Goal: Information Seeking & Learning: Learn about a topic

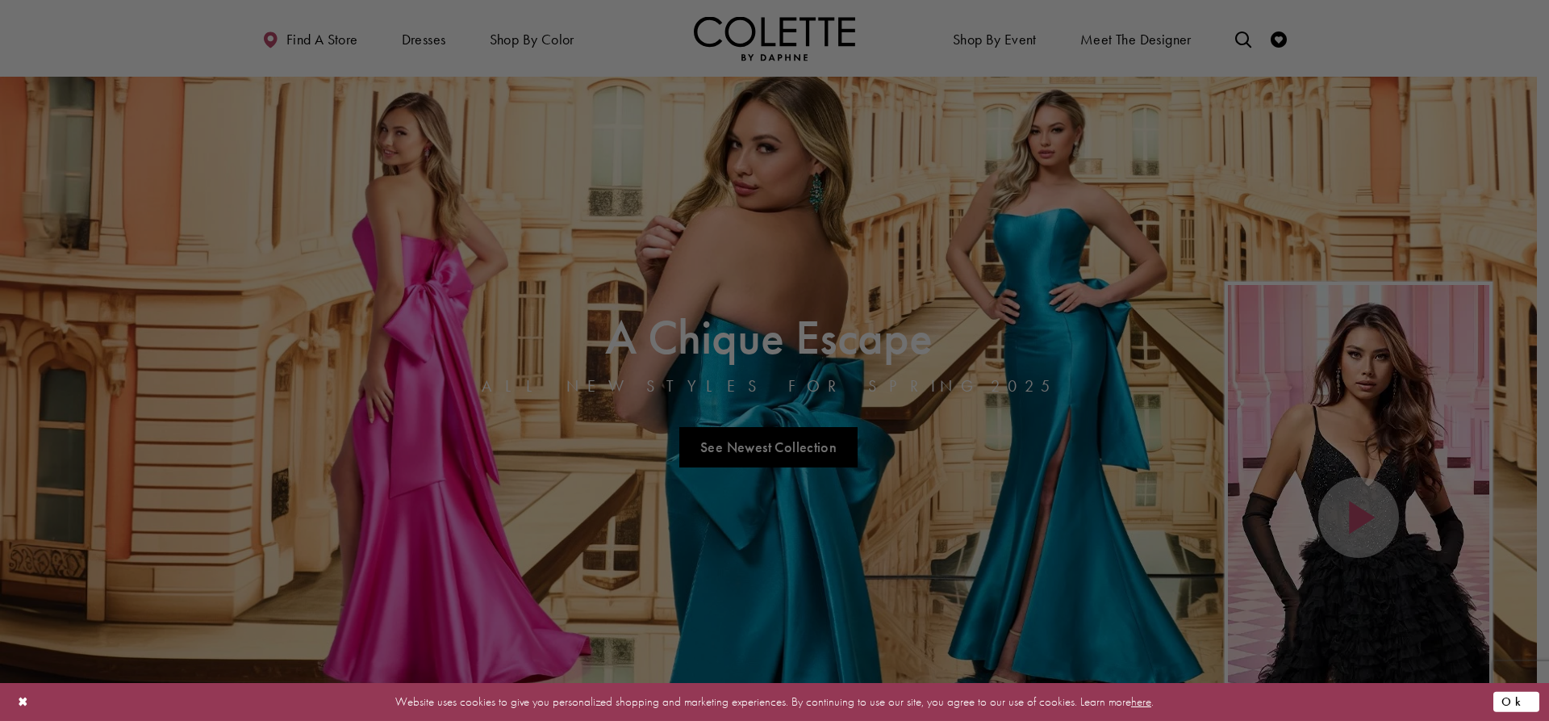
click at [1522, 700] on button "Ok" at bounding box center [1517, 702] width 46 height 20
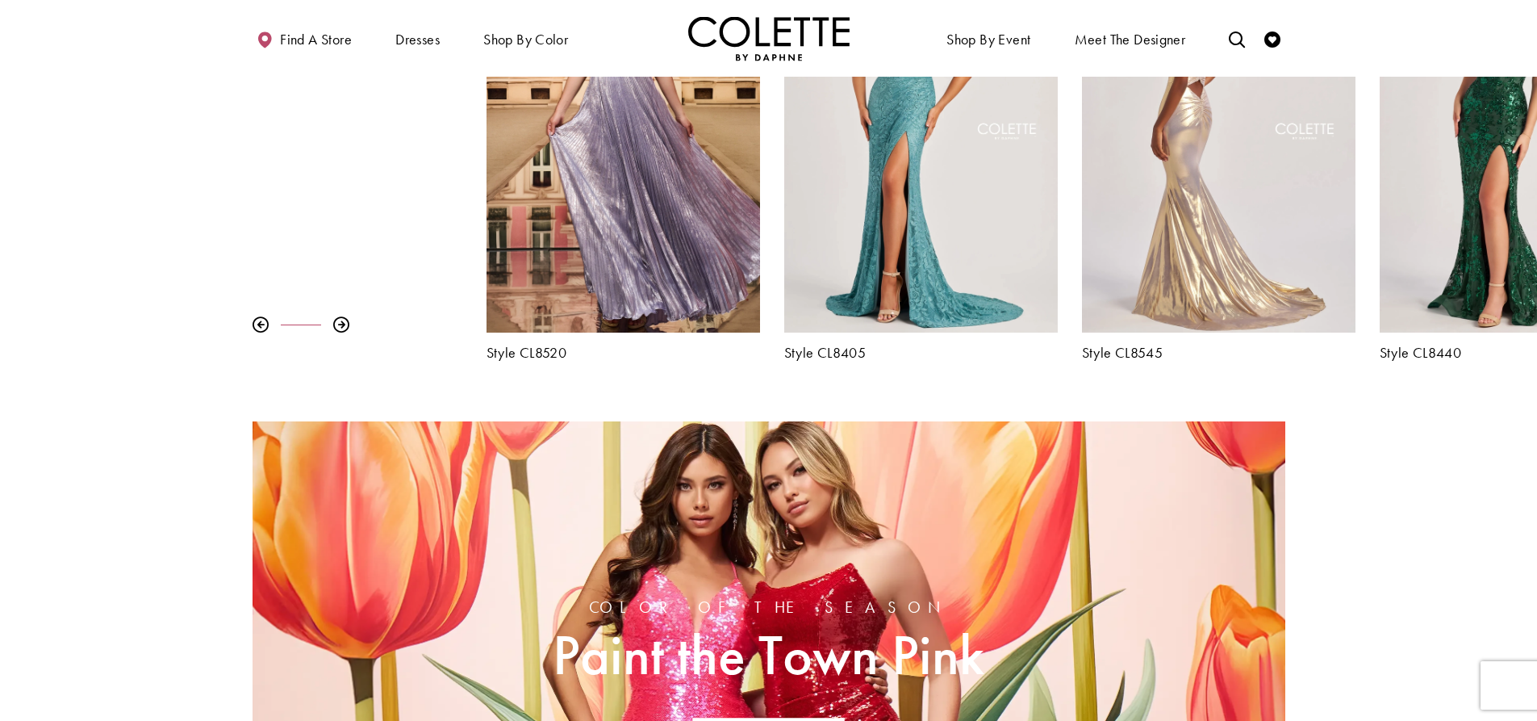
scroll to position [726, 0]
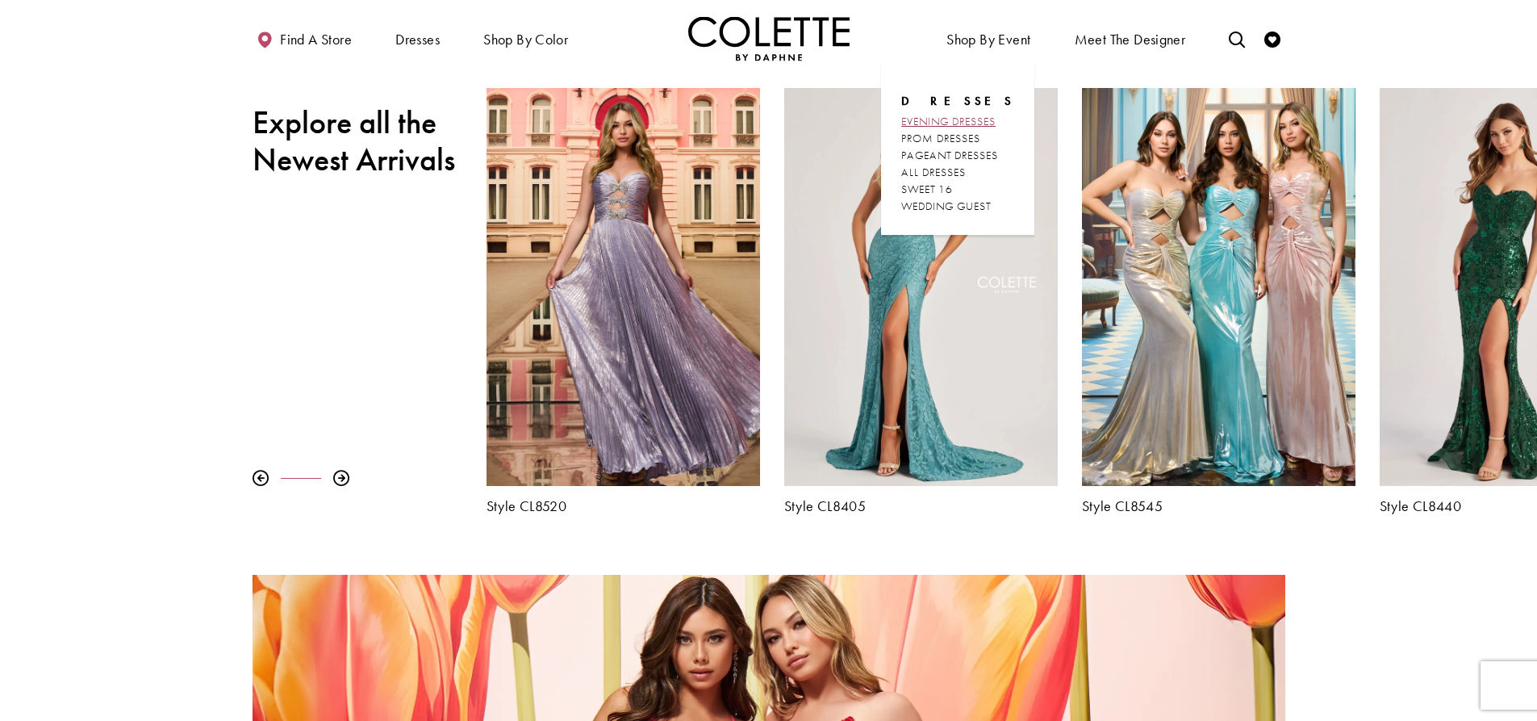
click at [979, 123] on span "EVENING DRESSES" at bounding box center [948, 121] width 94 height 15
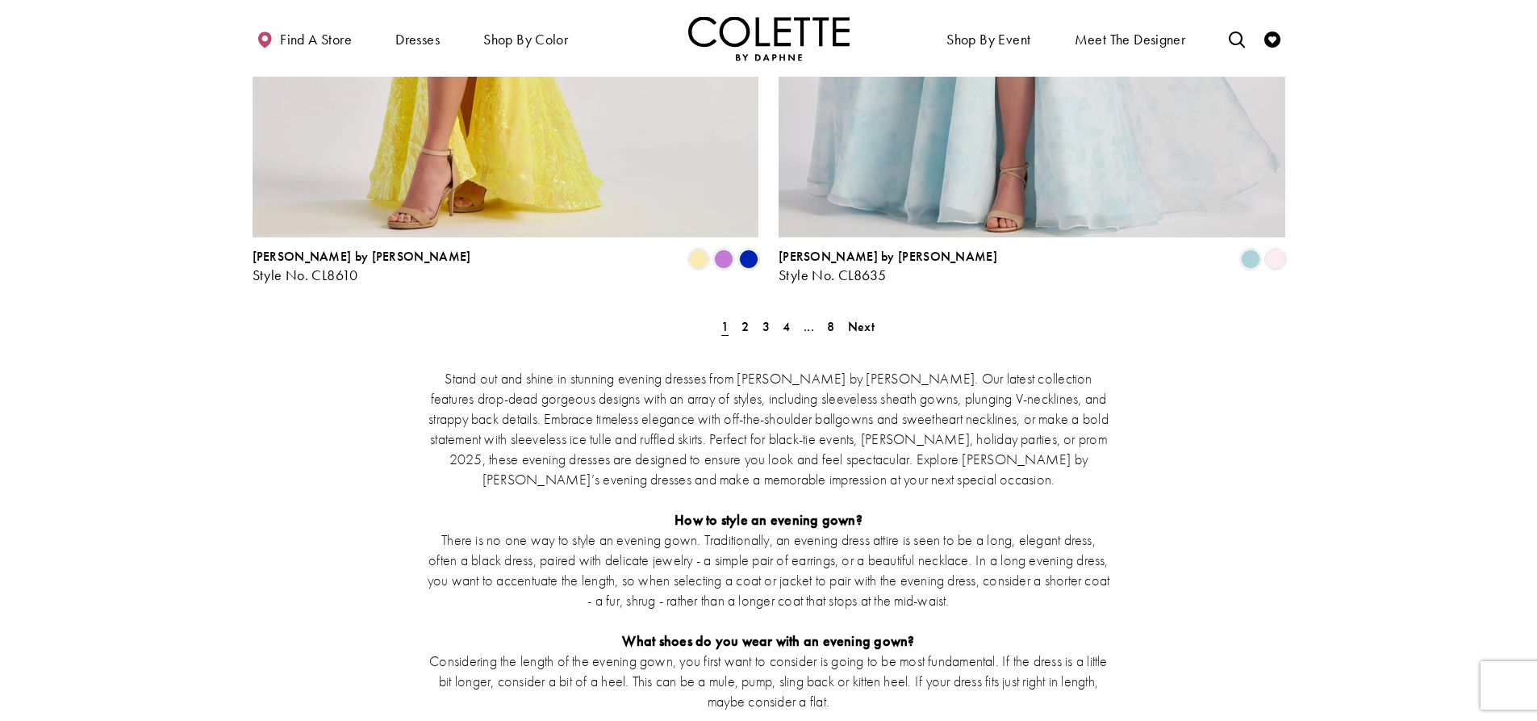
scroll to position [3067, 0]
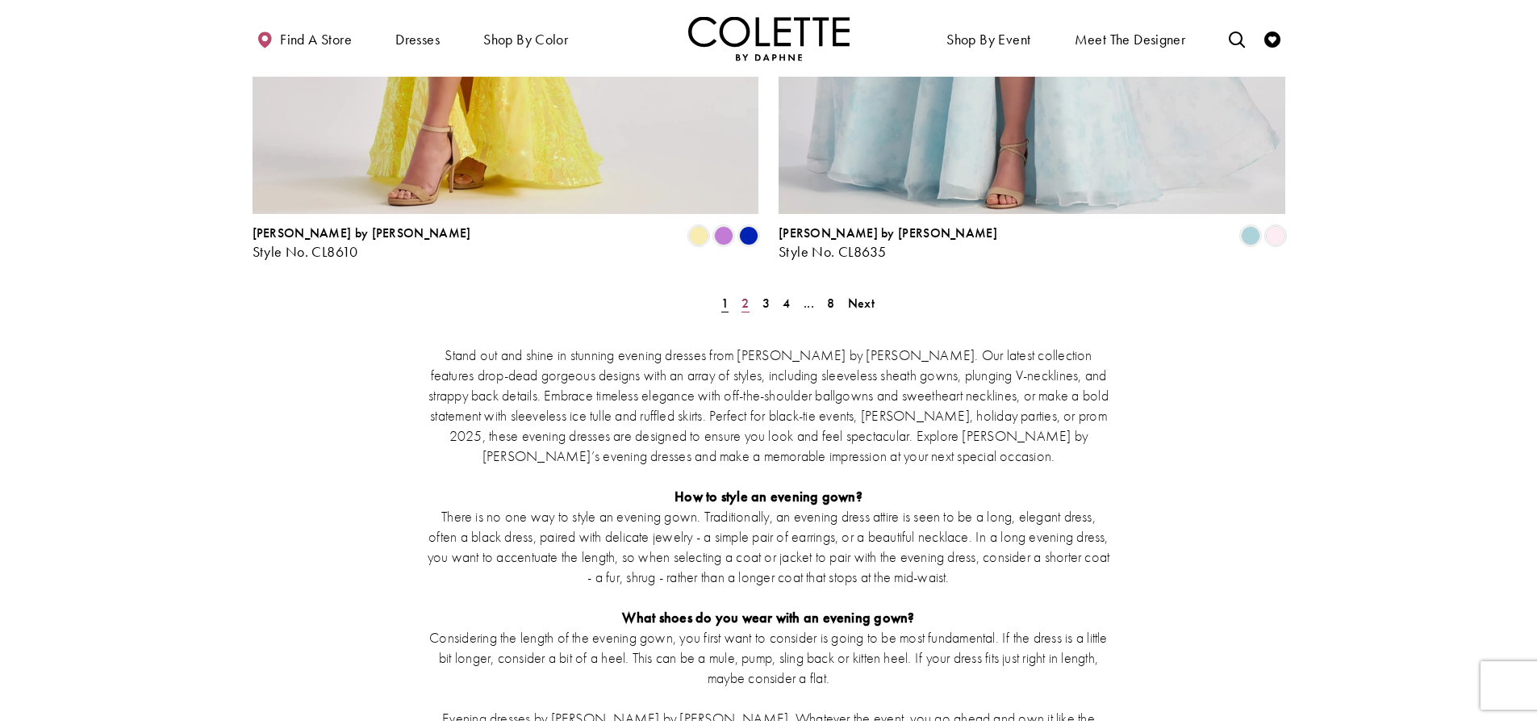
click at [744, 295] on span "2" at bounding box center [745, 303] width 7 height 17
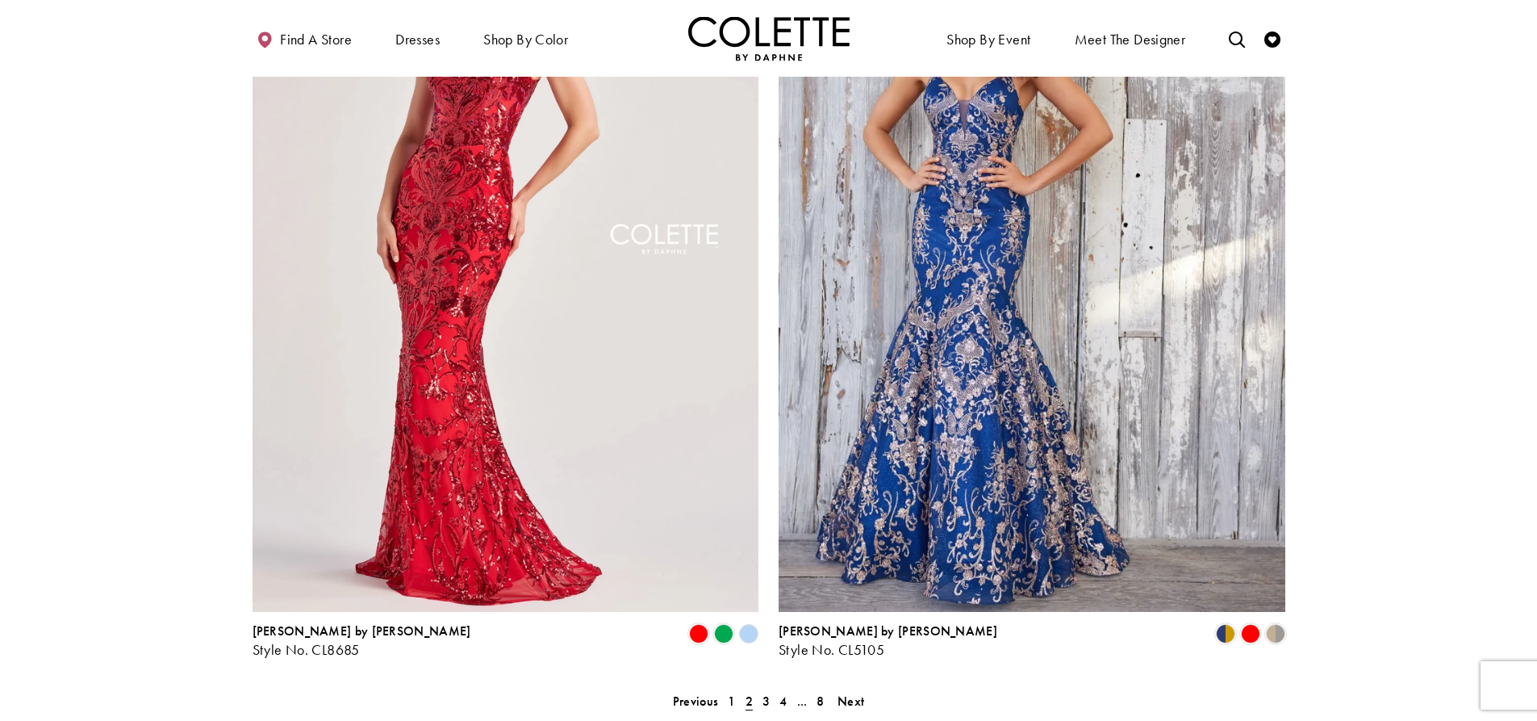
scroll to position [2831, 0]
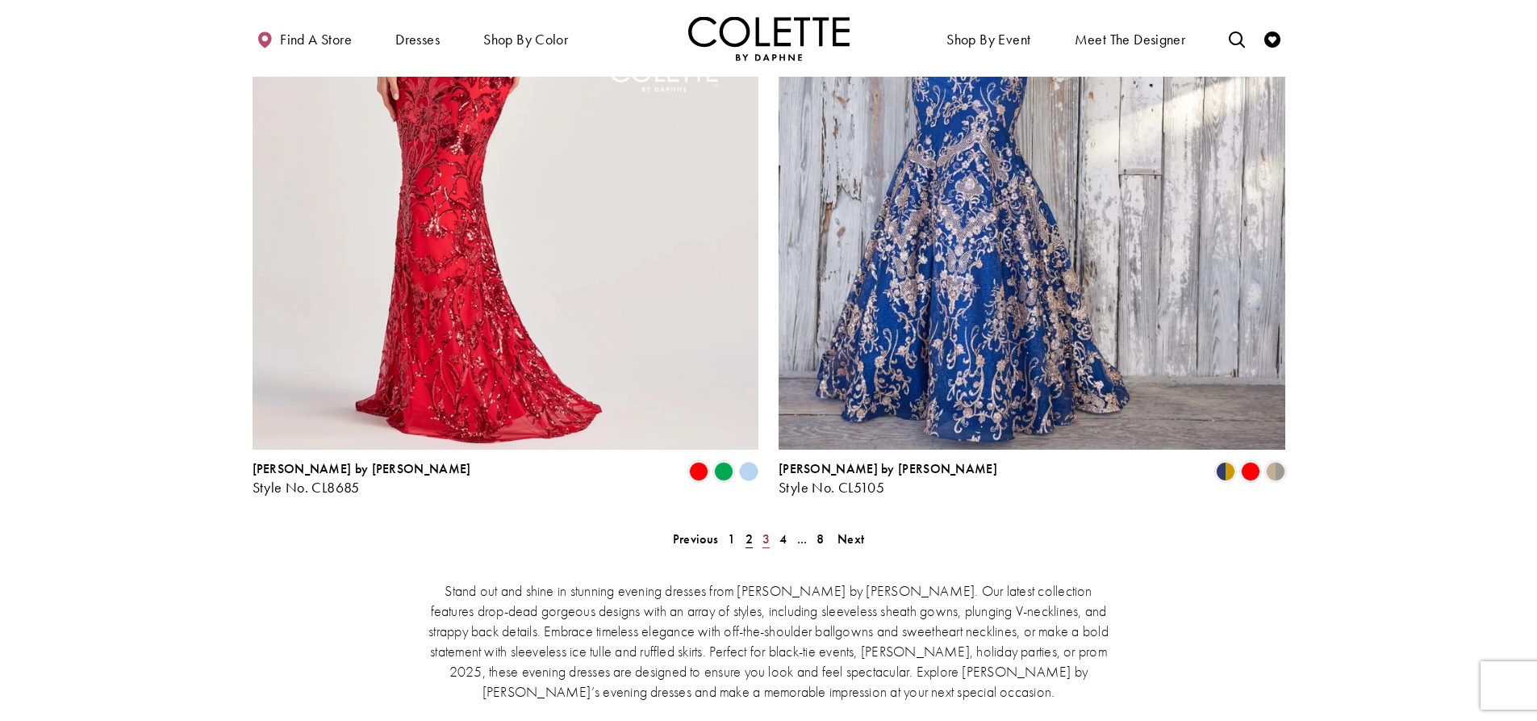
click at [764, 527] on link "3" at bounding box center [766, 538] width 17 height 23
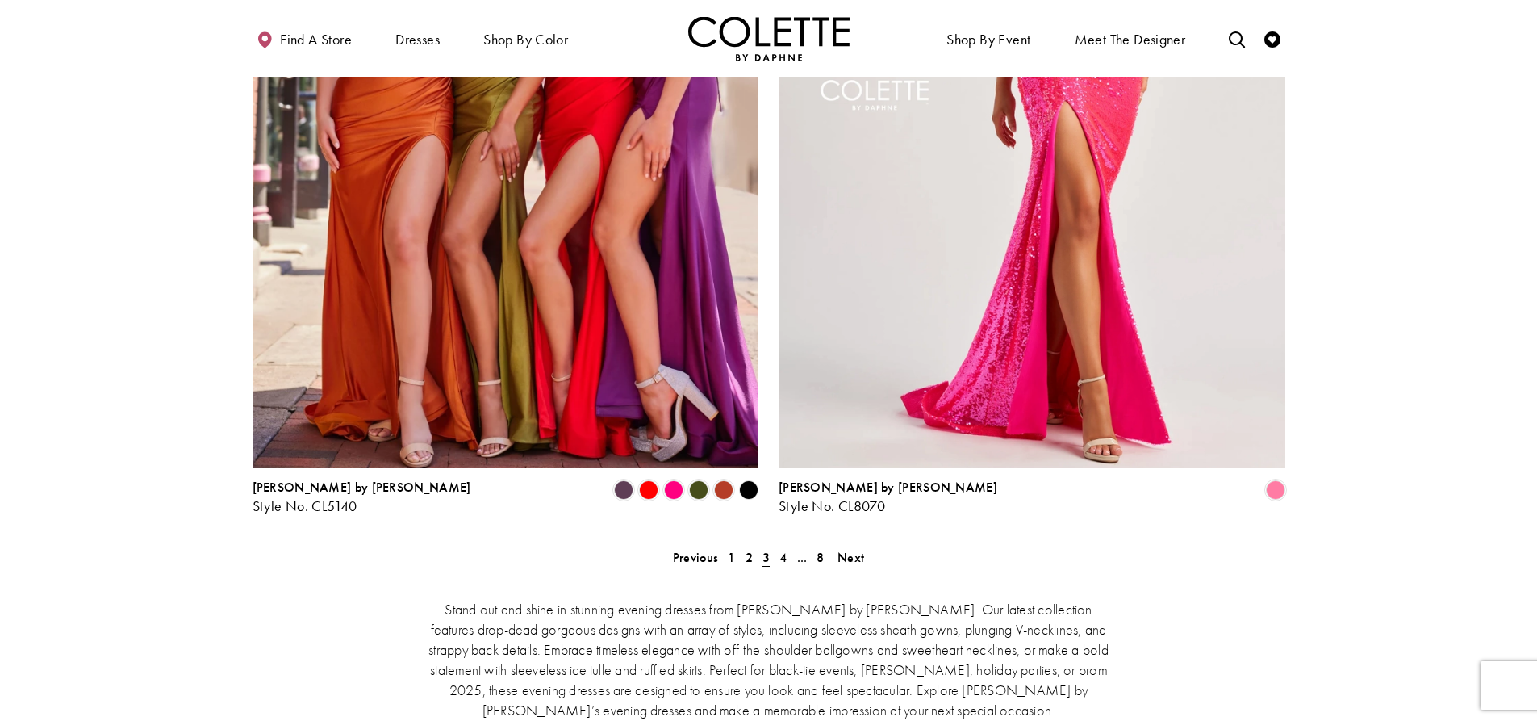
scroll to position [2831, 0]
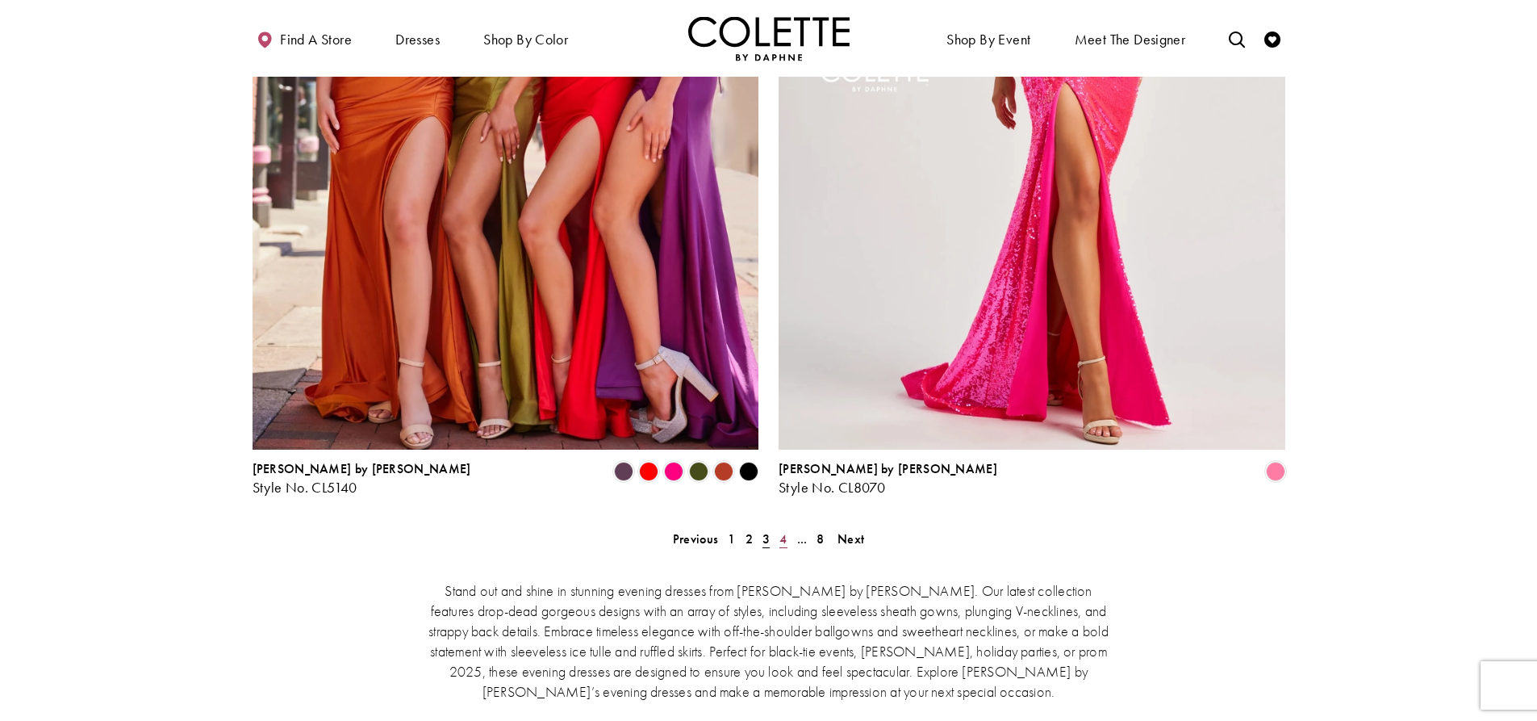
click at [788, 527] on link "4" at bounding box center [783, 538] width 17 height 23
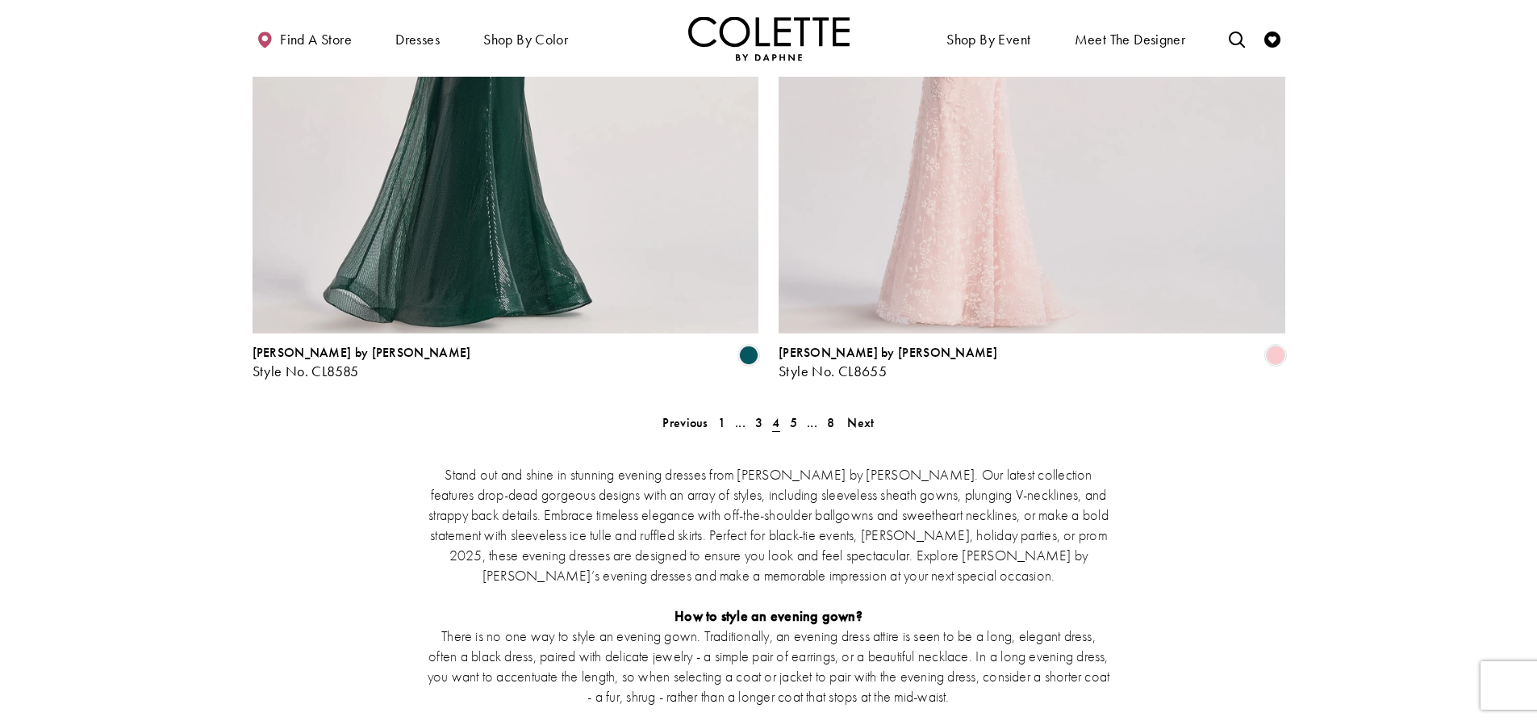
scroll to position [2992, 0]
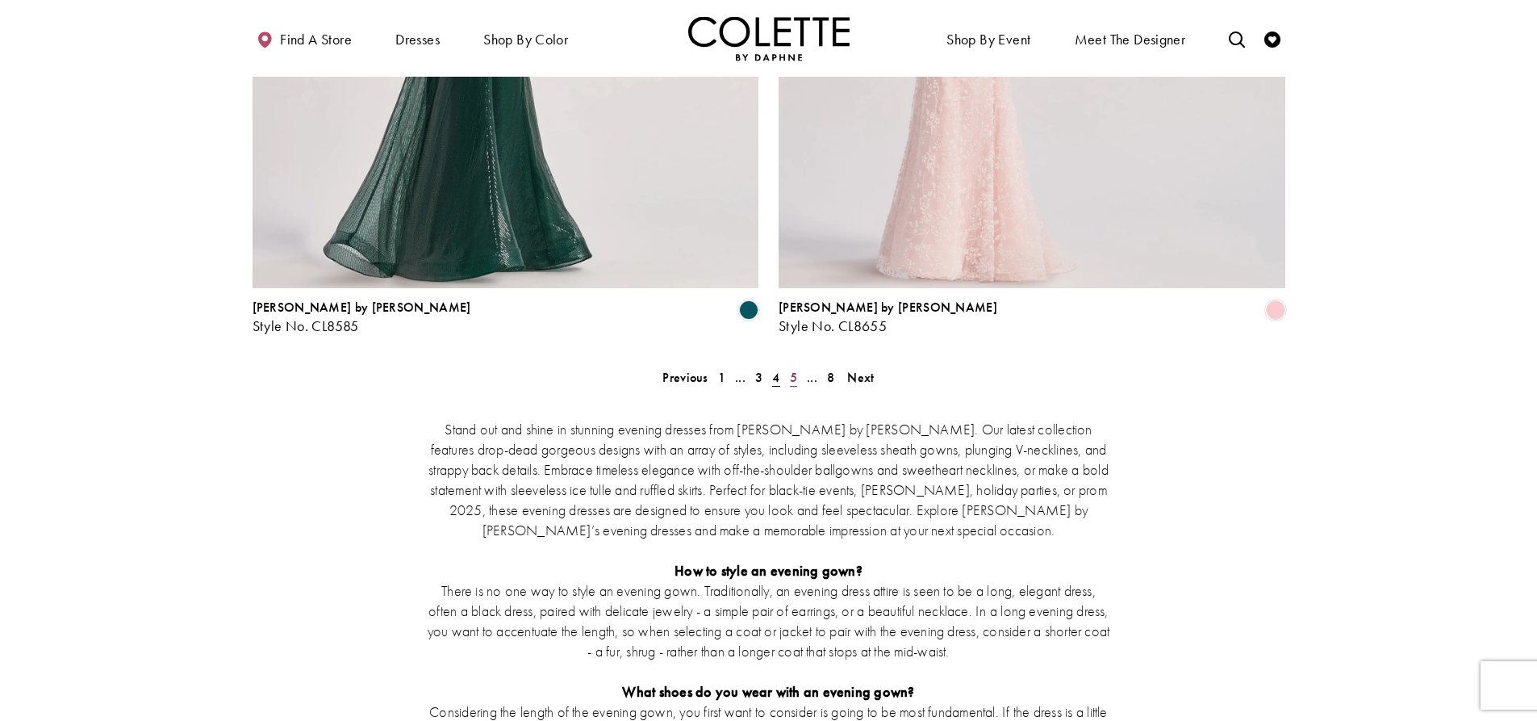
click at [793, 369] on span "5" at bounding box center [793, 377] width 7 height 17
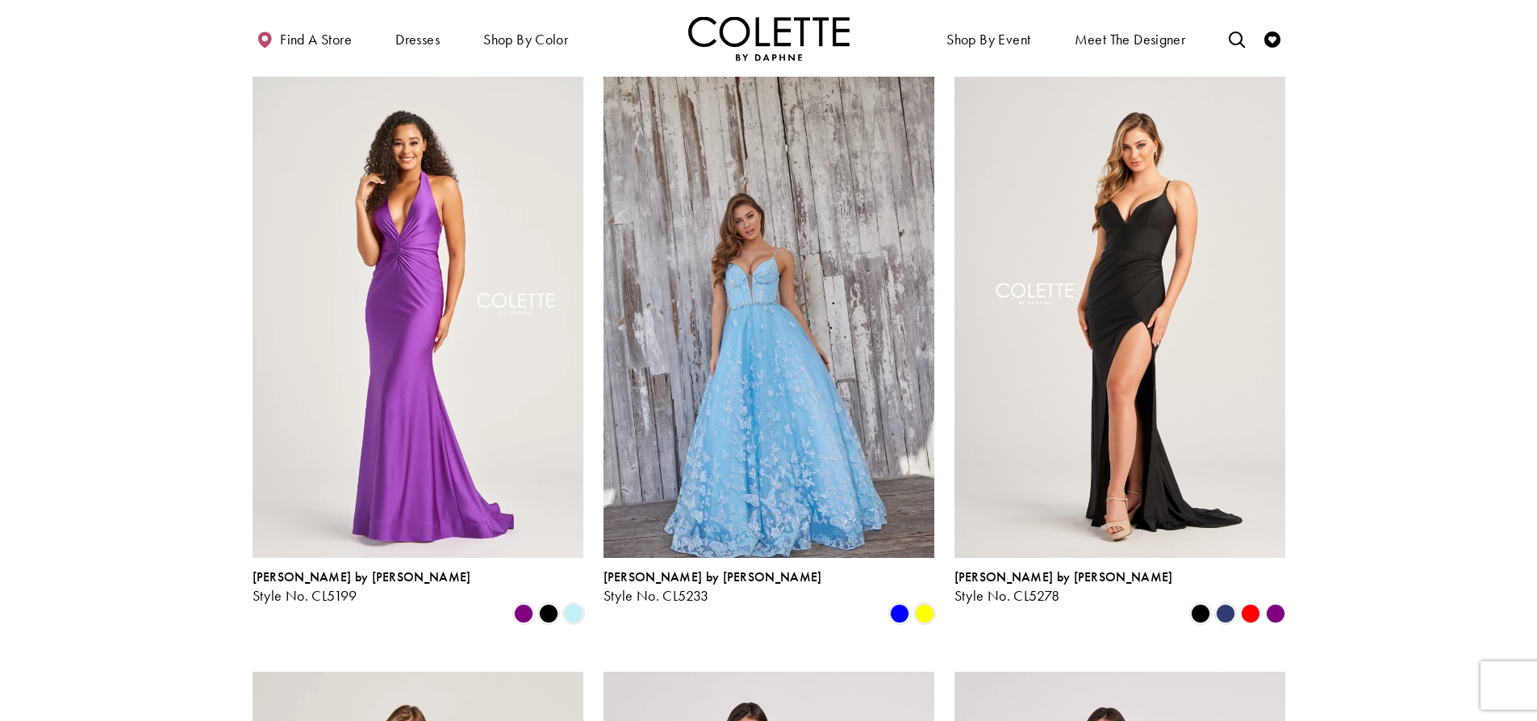
scroll to position [1298, 0]
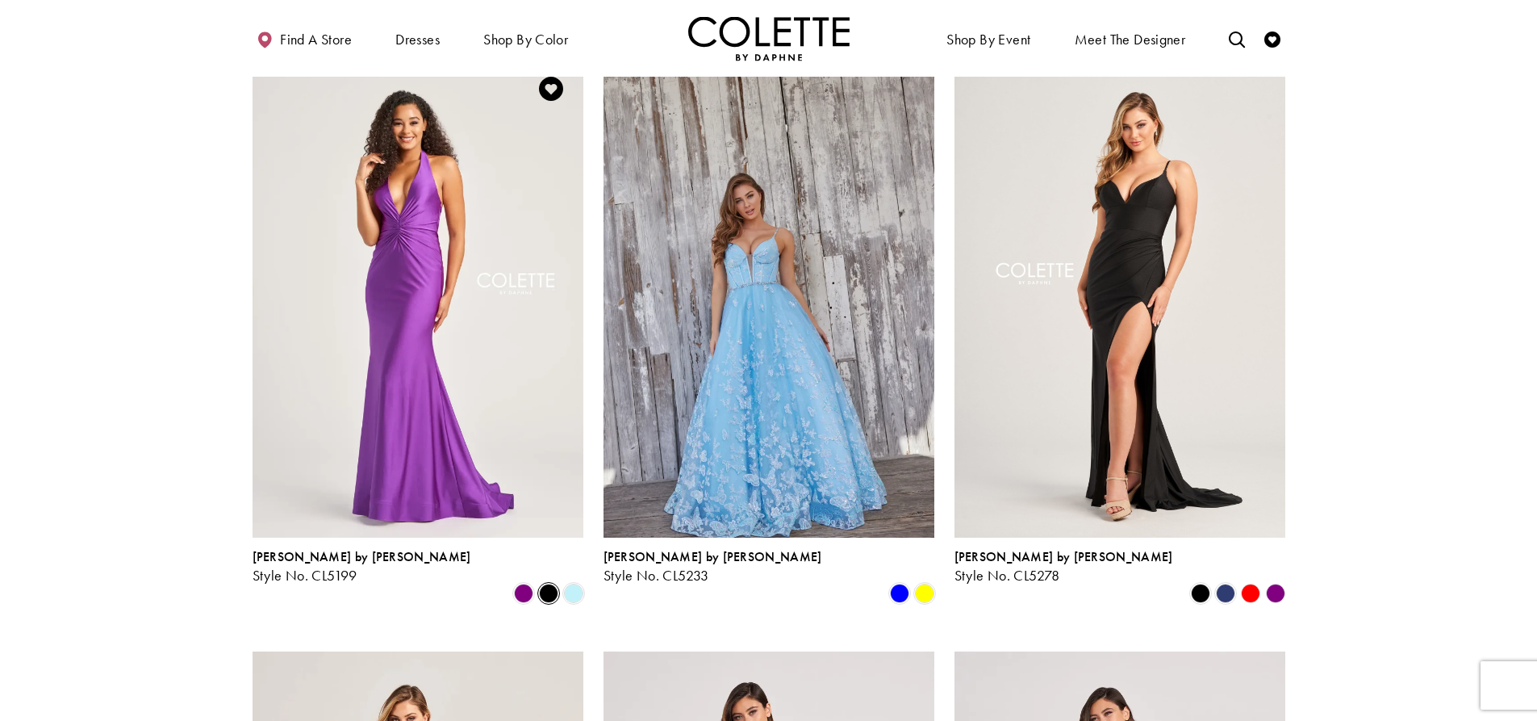
click at [550, 583] on span "Product List" at bounding box center [548, 592] width 19 height 19
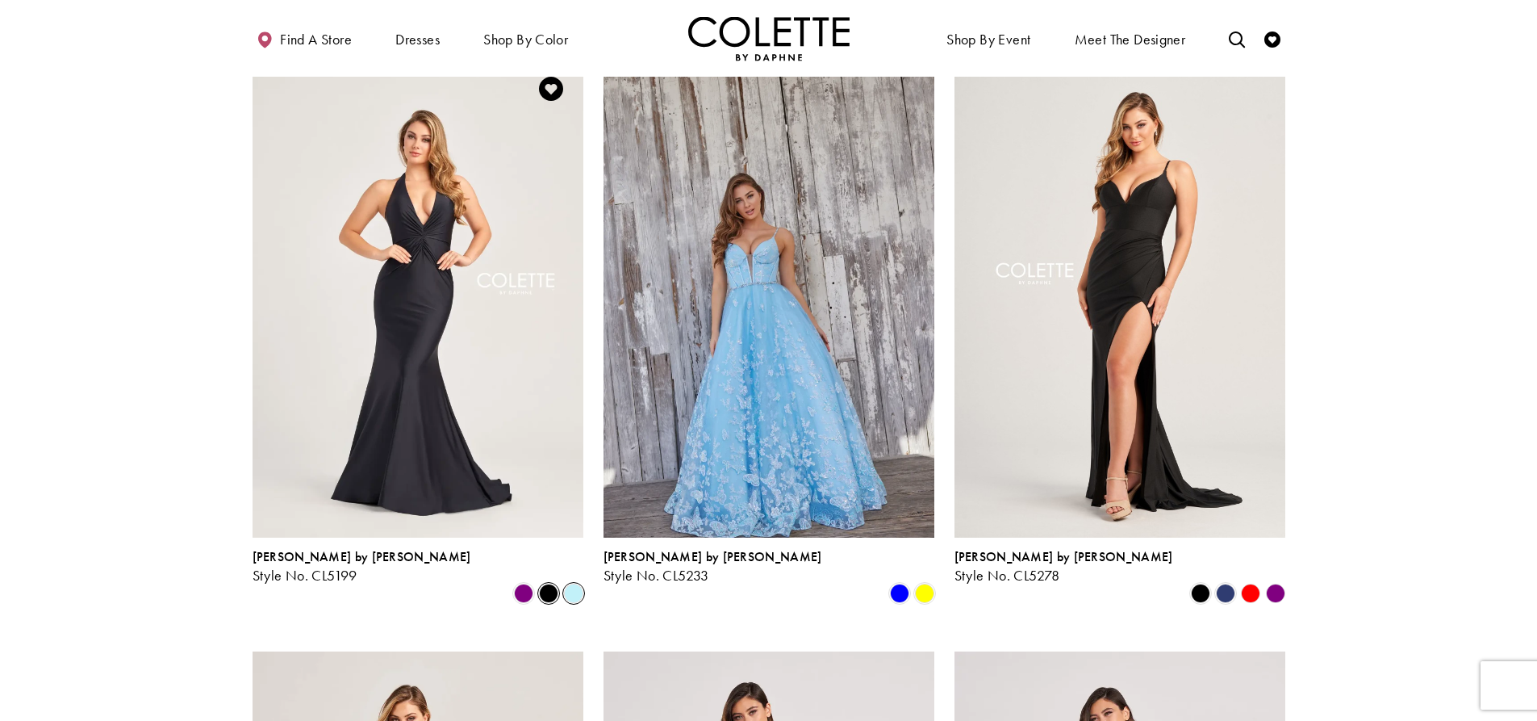
click at [568, 583] on span "Product List" at bounding box center [573, 592] width 19 height 19
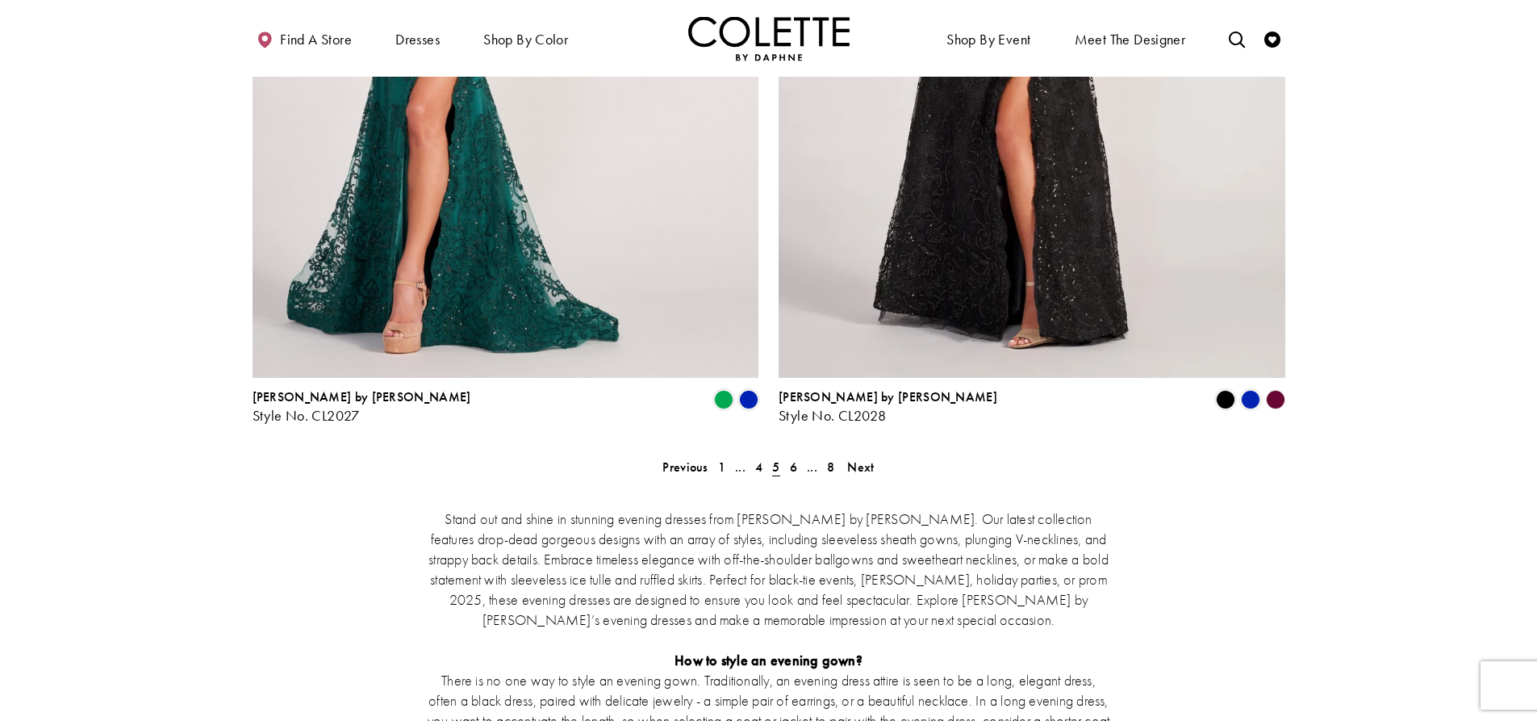
scroll to position [2912, 0]
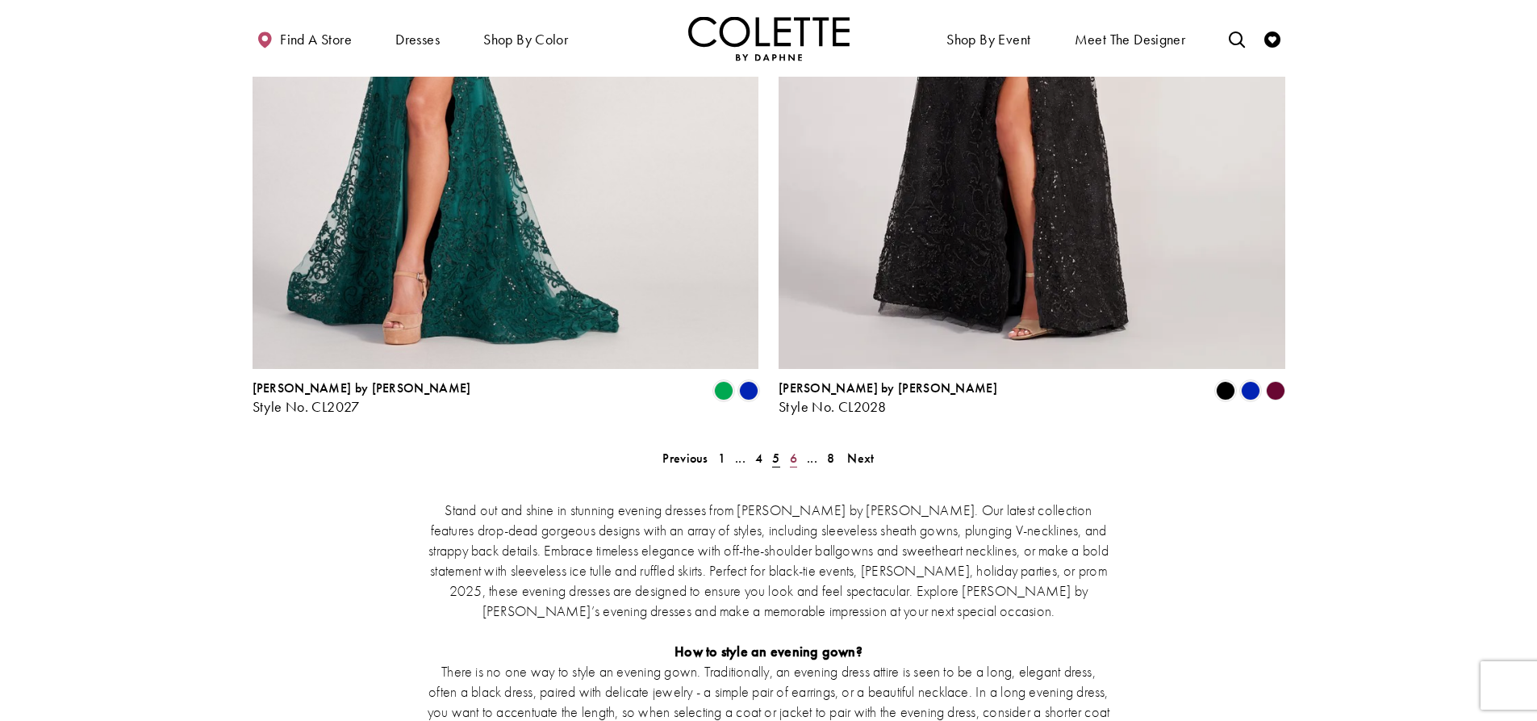
click at [792, 449] on span "6" at bounding box center [793, 457] width 7 height 17
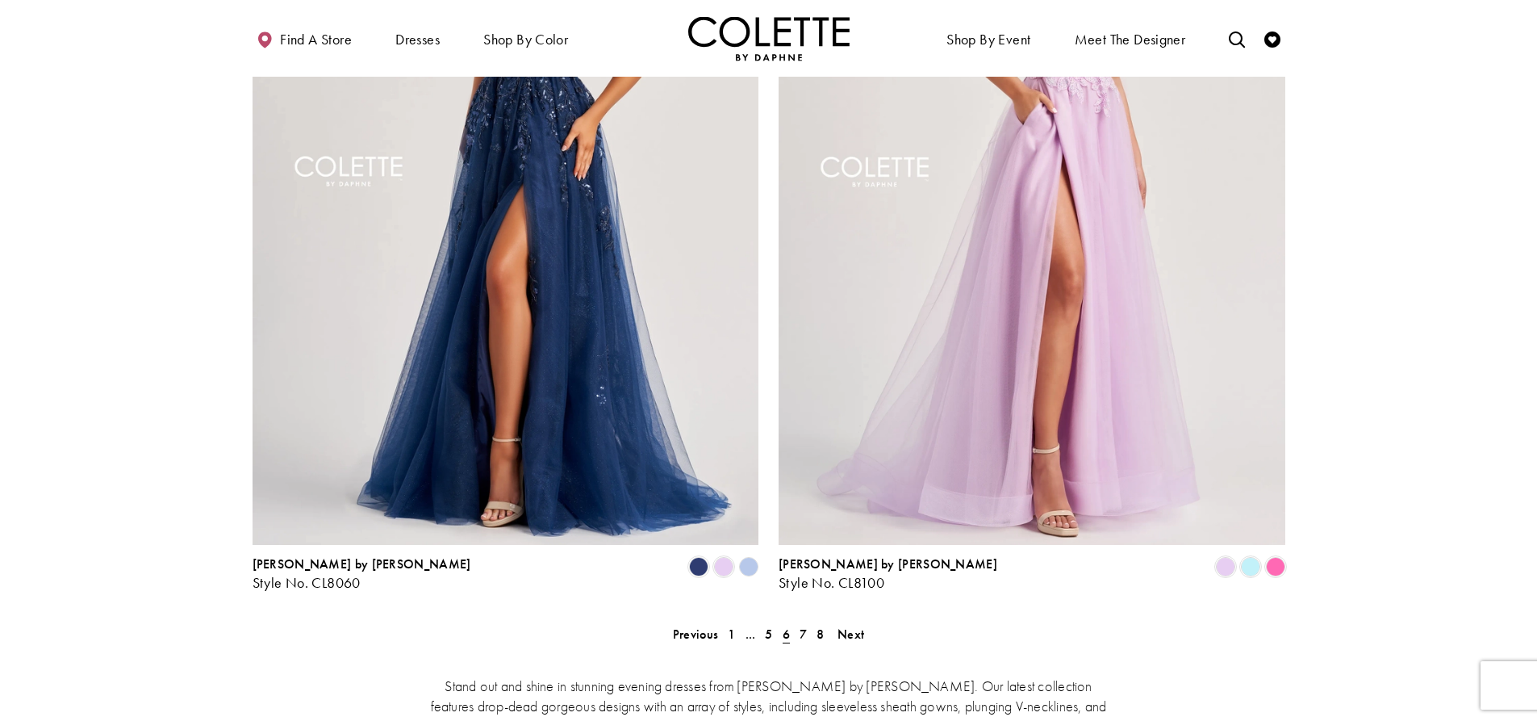
scroll to position [2831, 0]
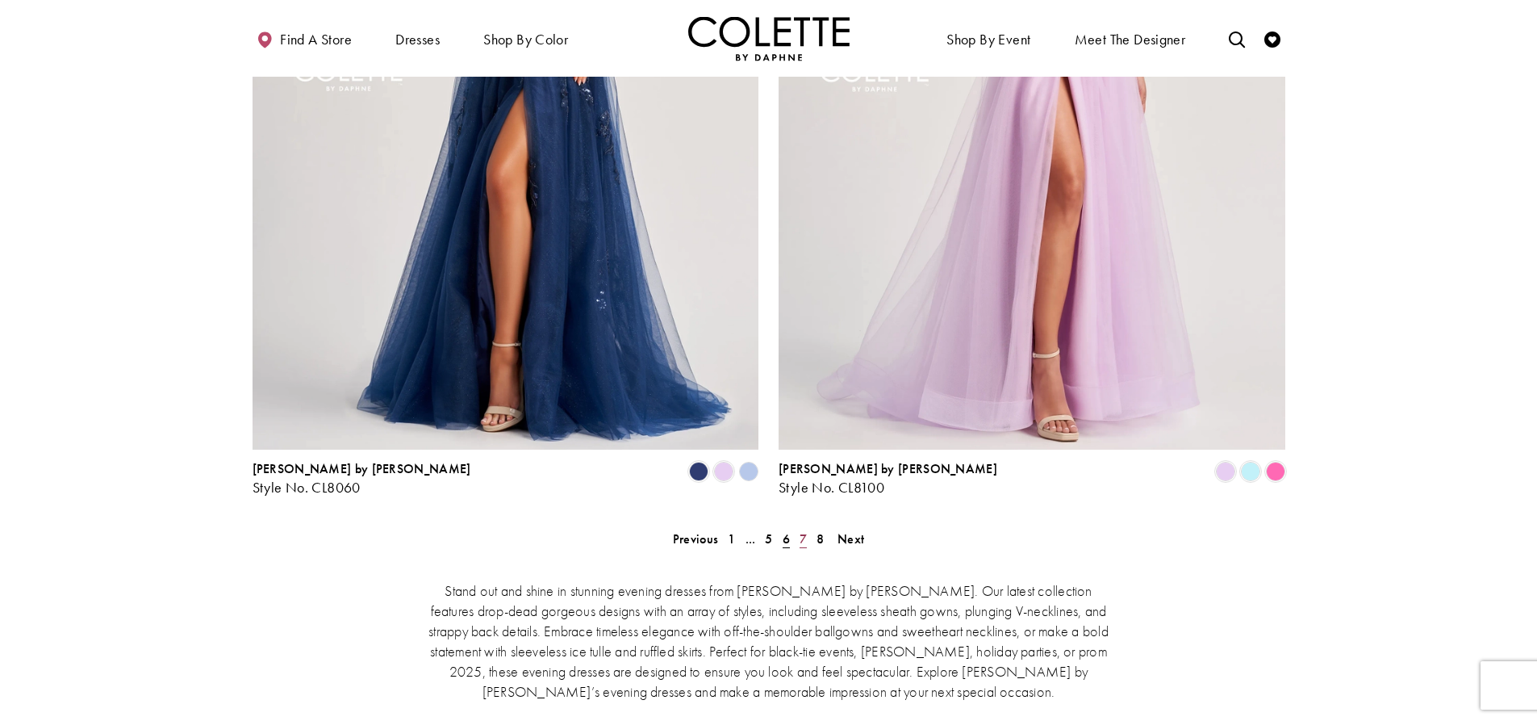
click at [804, 530] on span "7" at bounding box center [803, 538] width 7 height 17
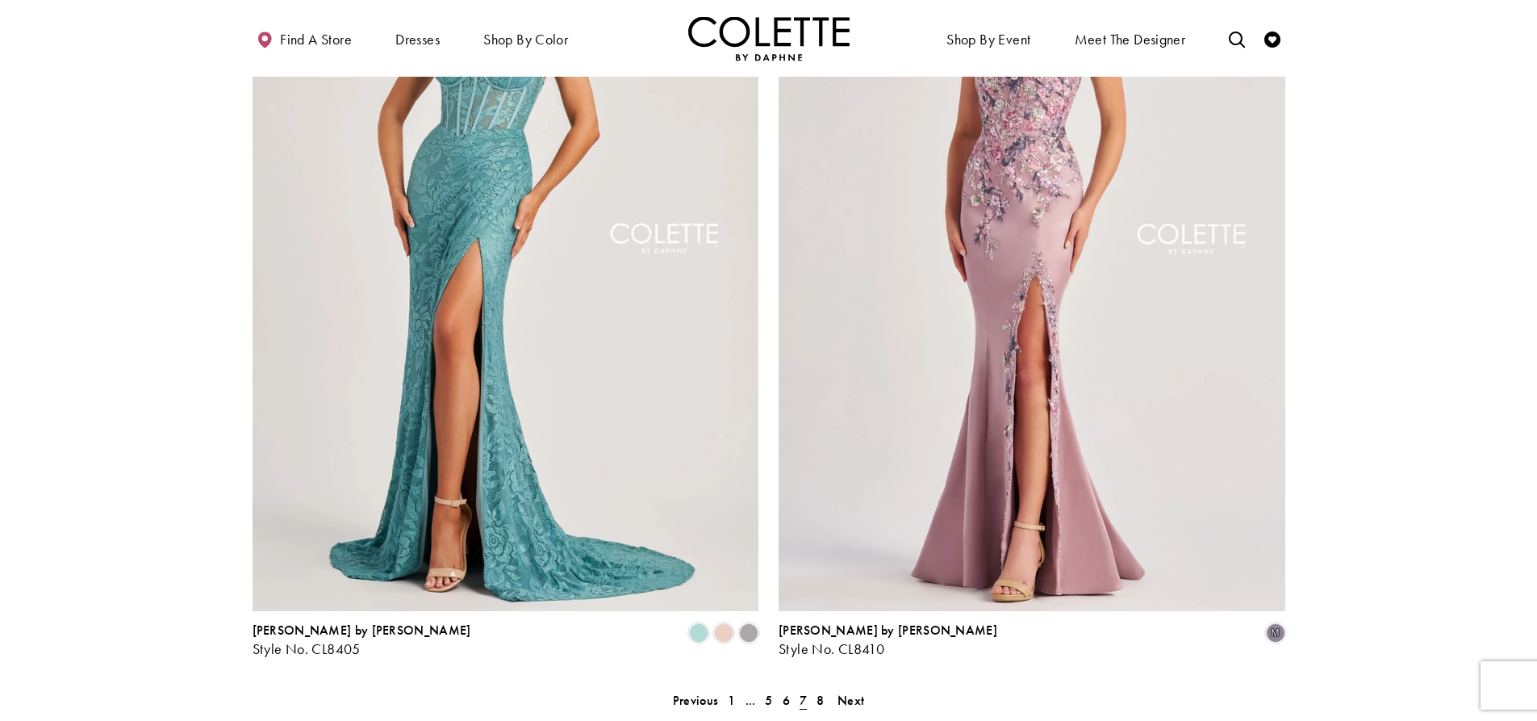
scroll to position [2912, 0]
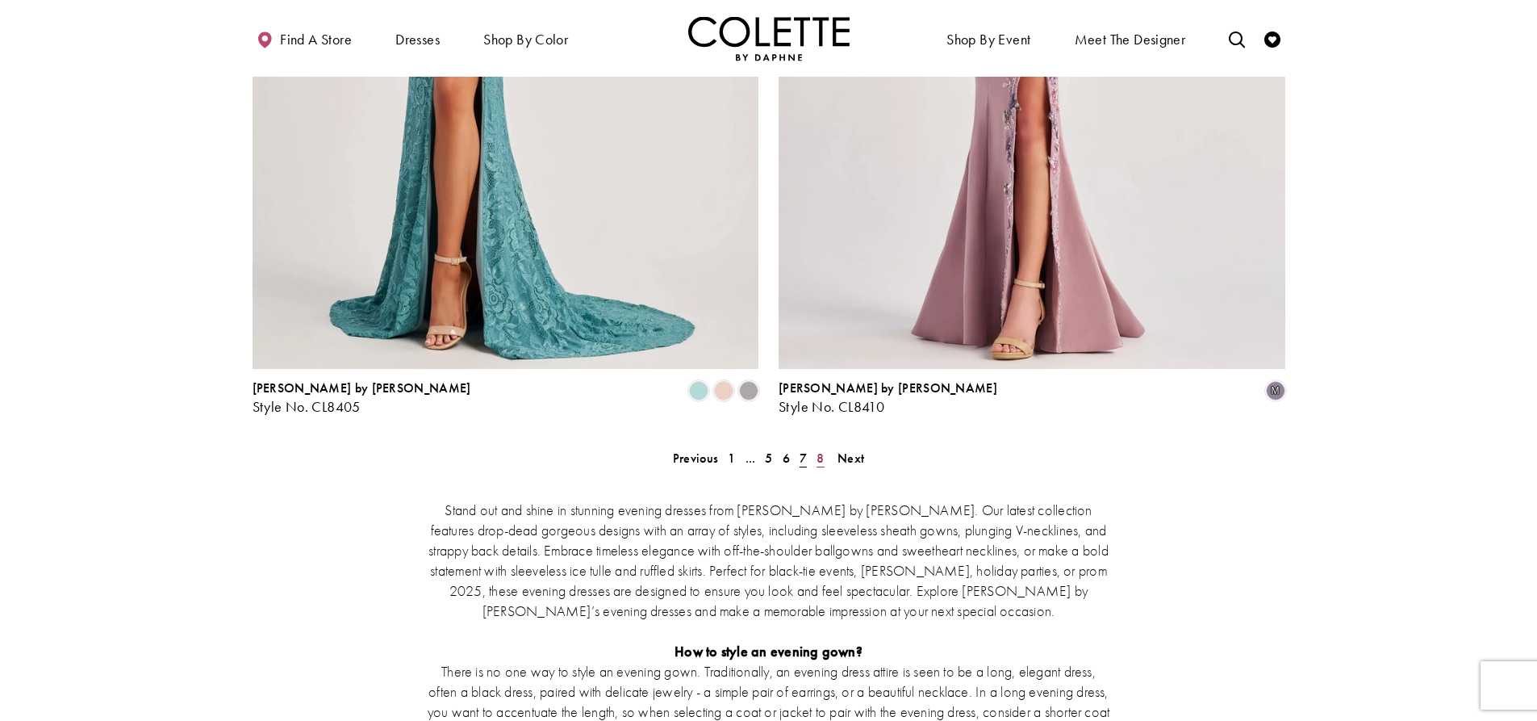
click at [821, 449] on span "8" at bounding box center [820, 457] width 7 height 17
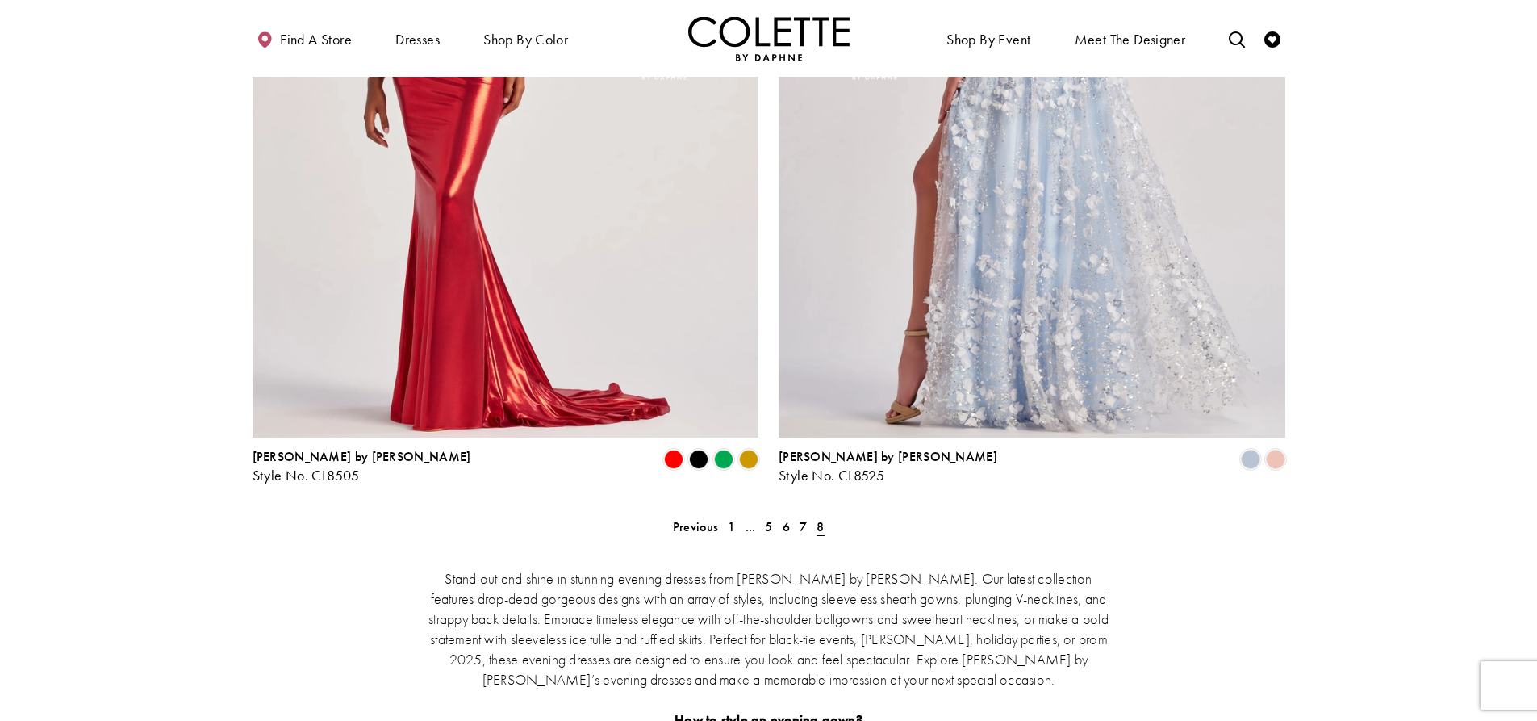
scroll to position [2260, 0]
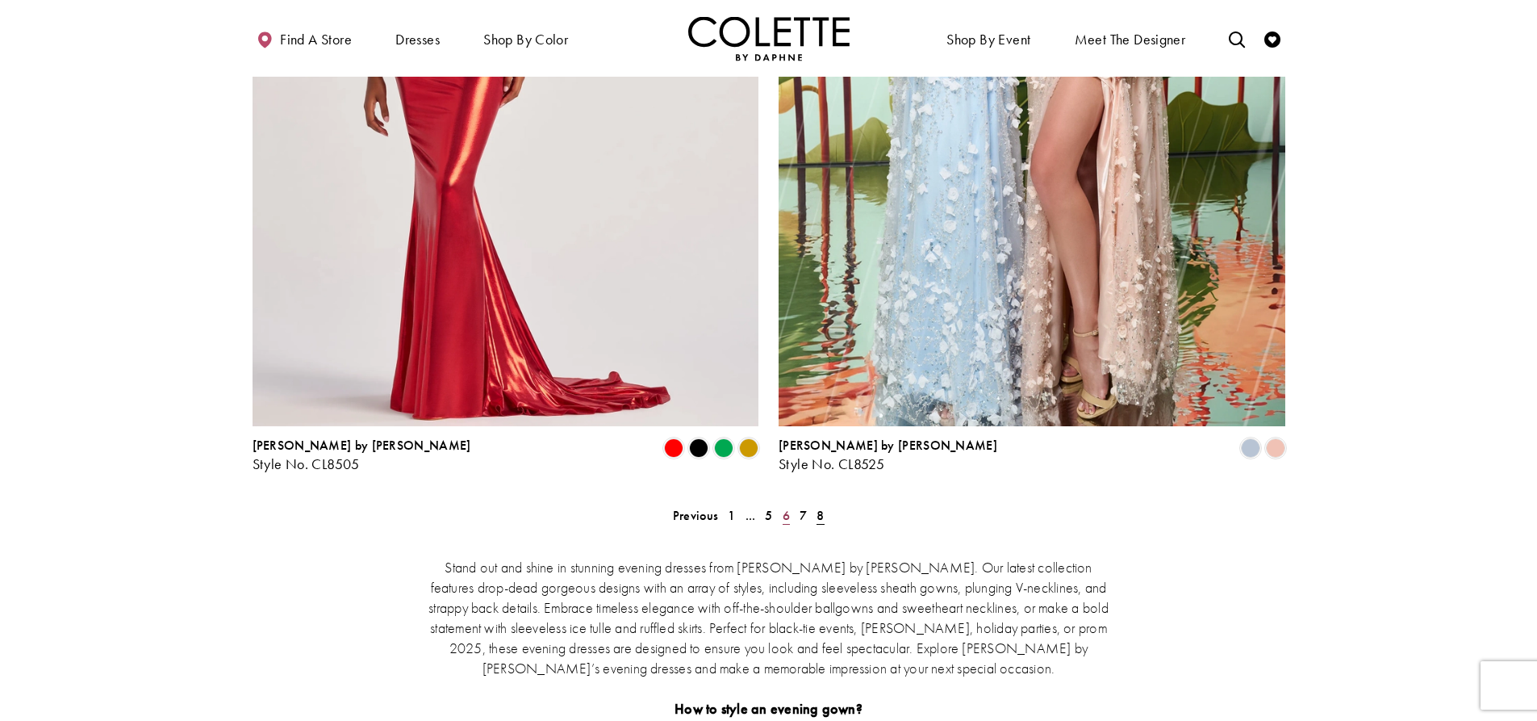
click at [784, 507] on span "6" at bounding box center [786, 515] width 7 height 17
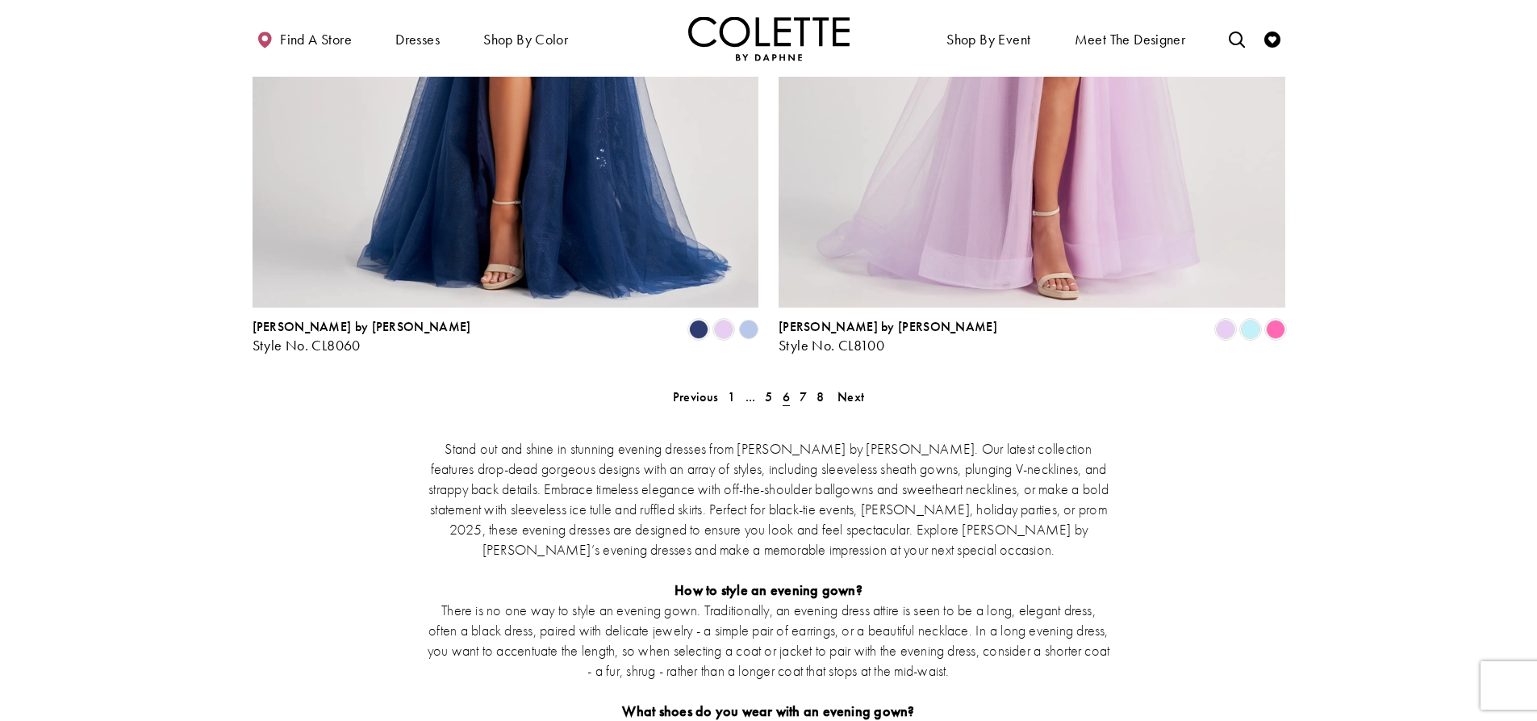
scroll to position [2992, 0]
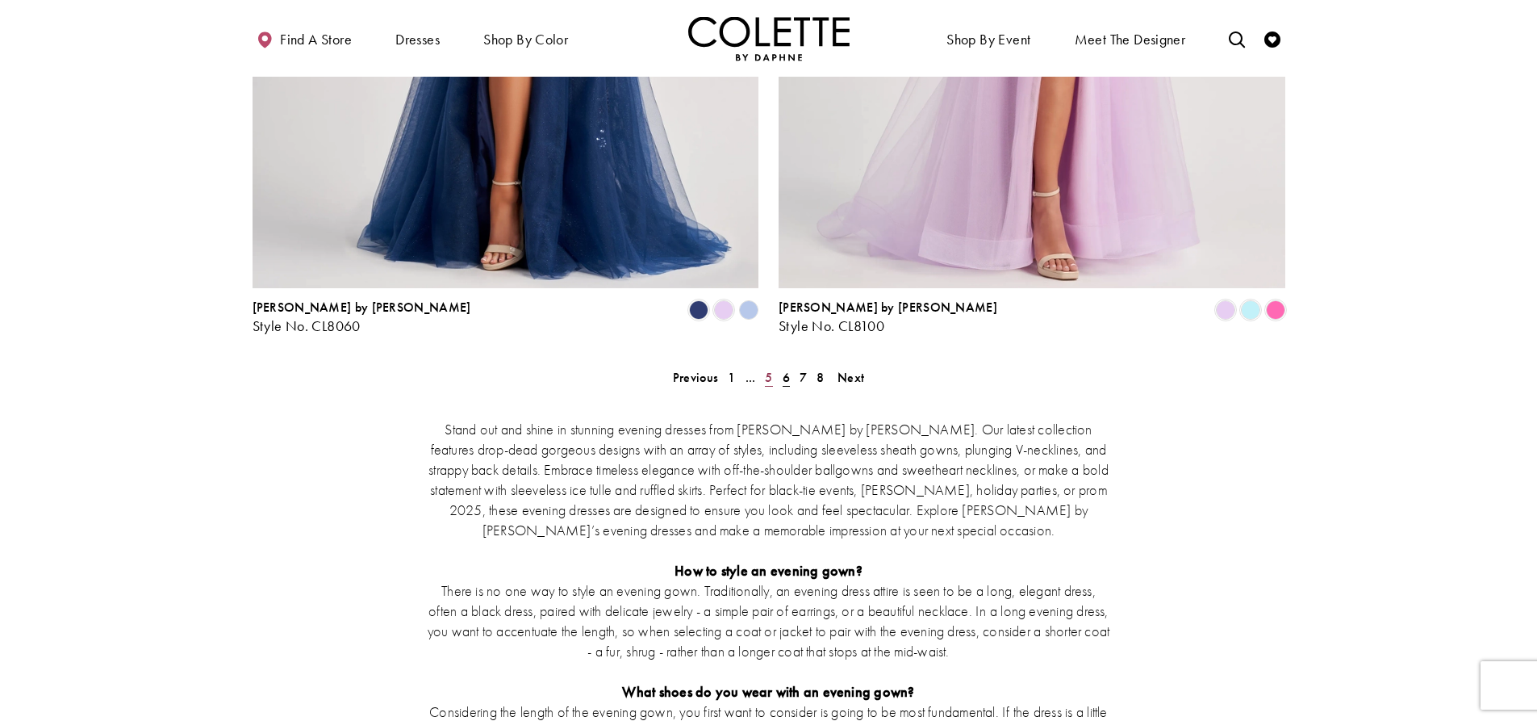
click at [767, 369] on span "5" at bounding box center [768, 377] width 7 height 17
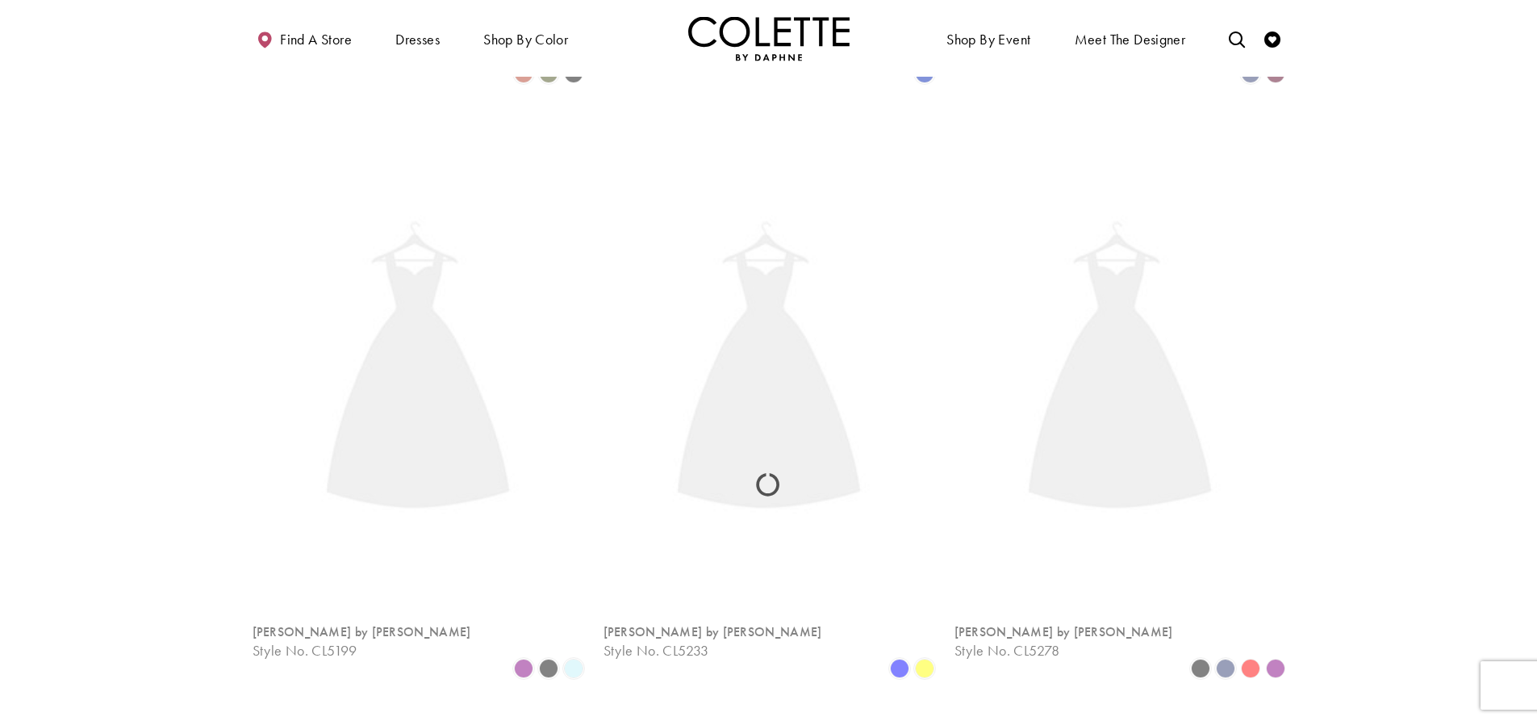
scroll to position [87, 0]
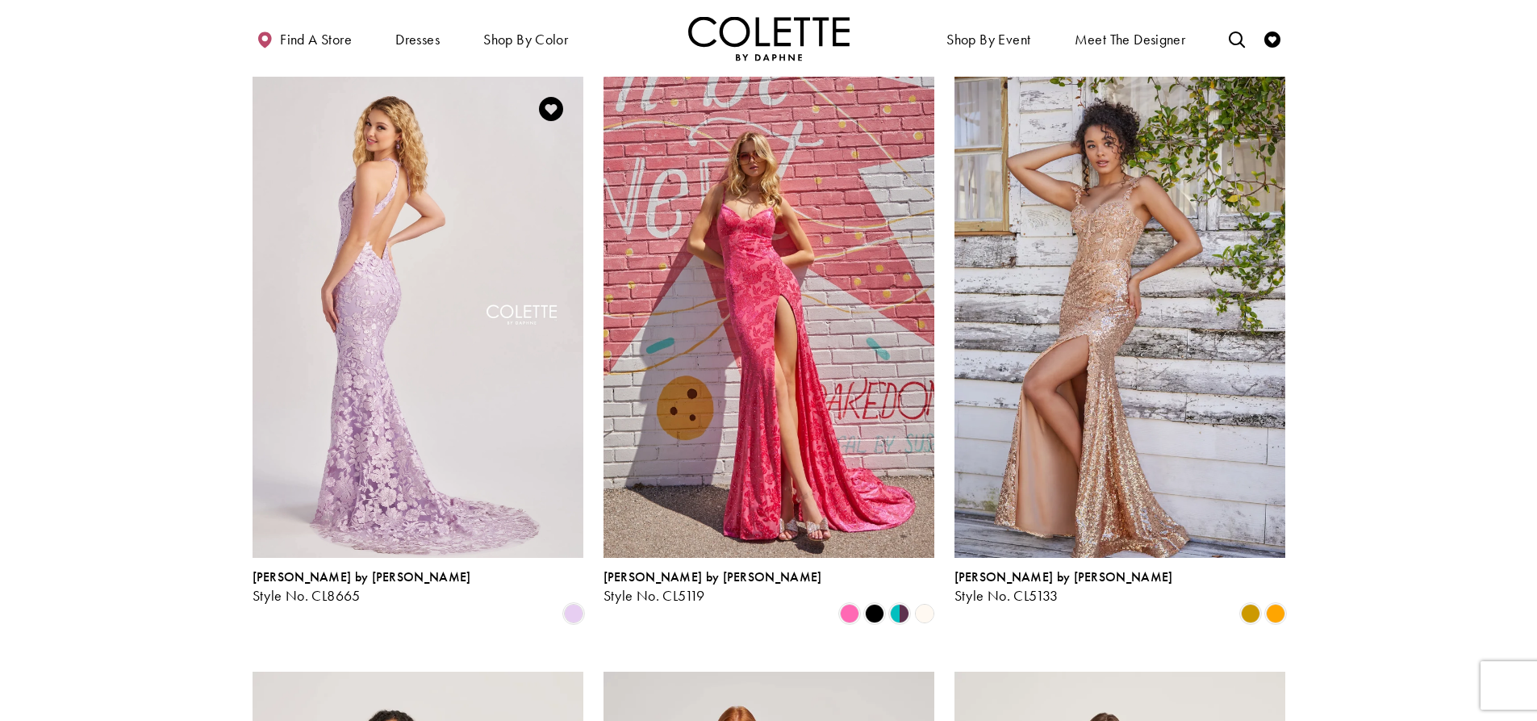
click at [404, 249] on img "Visit Colette by Daphne Style No. CL8665 Page" at bounding box center [418, 317] width 331 height 481
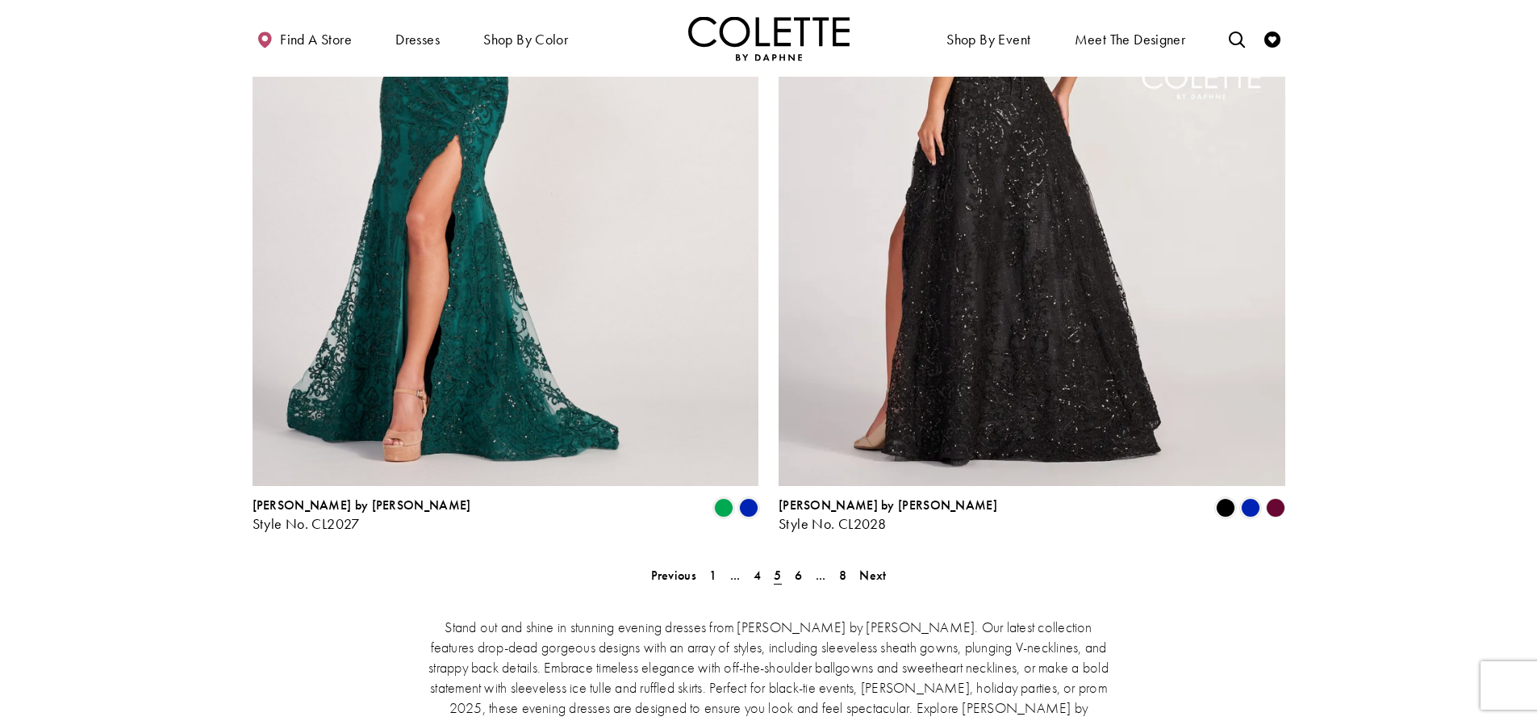
scroll to position [2833, 0]
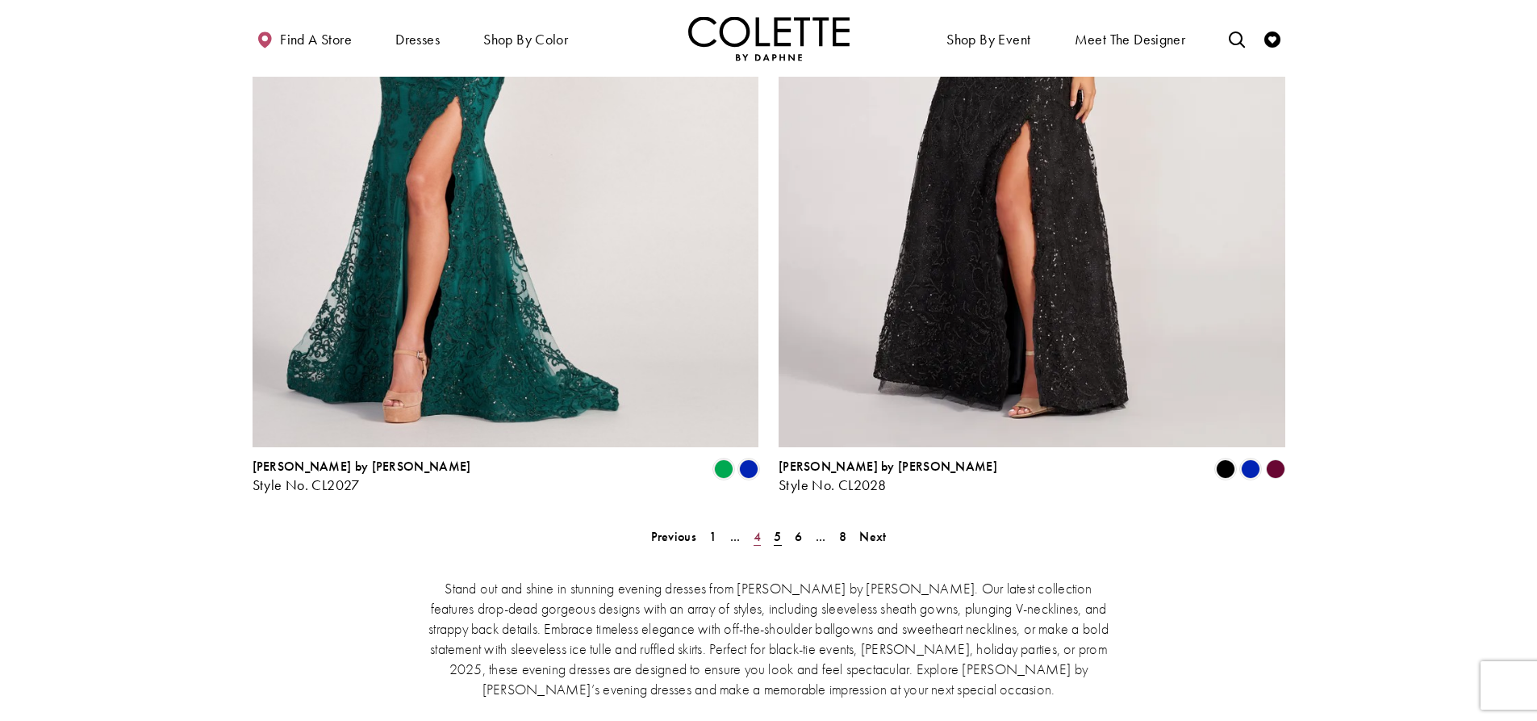
click at [753, 525] on link "4" at bounding box center [757, 536] width 17 height 23
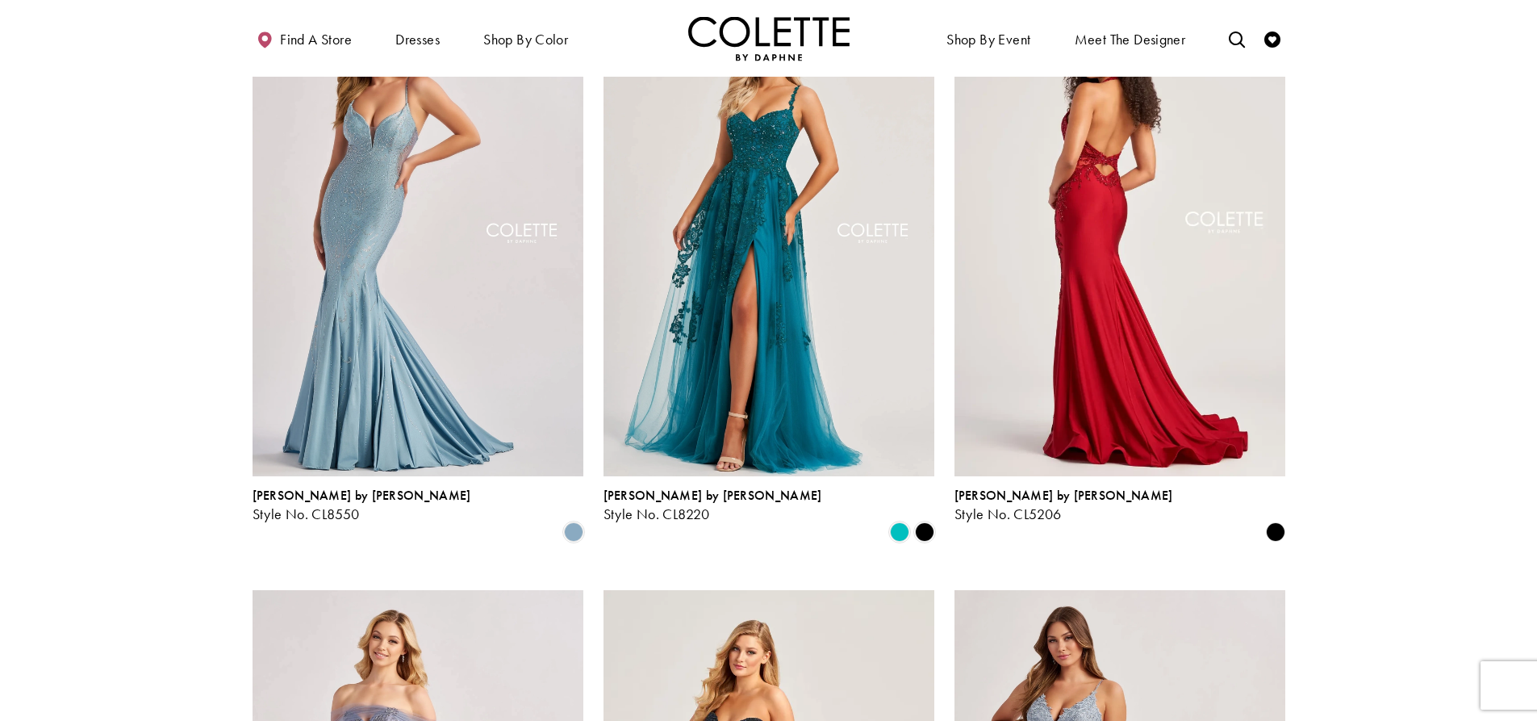
scroll to position [1378, 0]
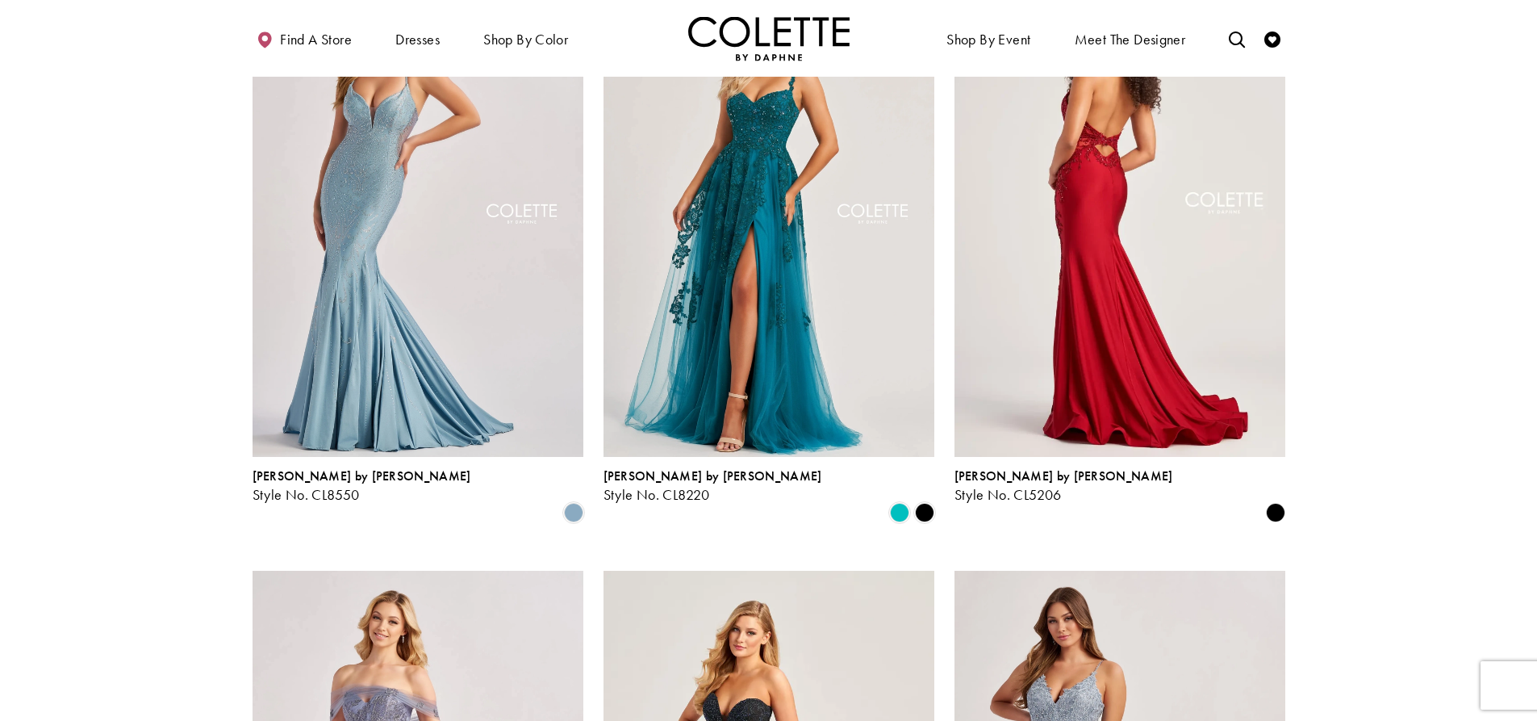
click at [1102, 289] on img "Visit Colette by Daphne Style No. CL5206 Page" at bounding box center [1120, 216] width 331 height 481
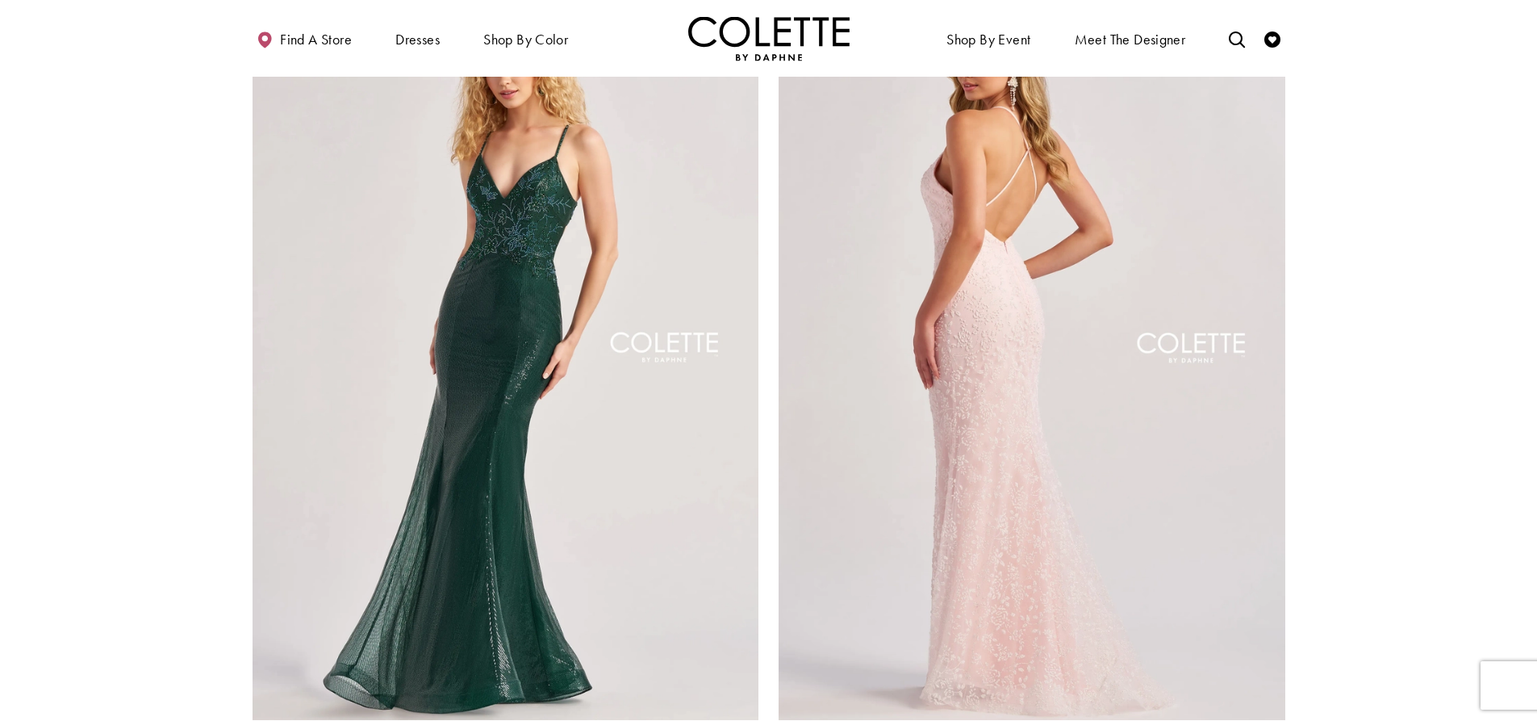
scroll to position [2589, 0]
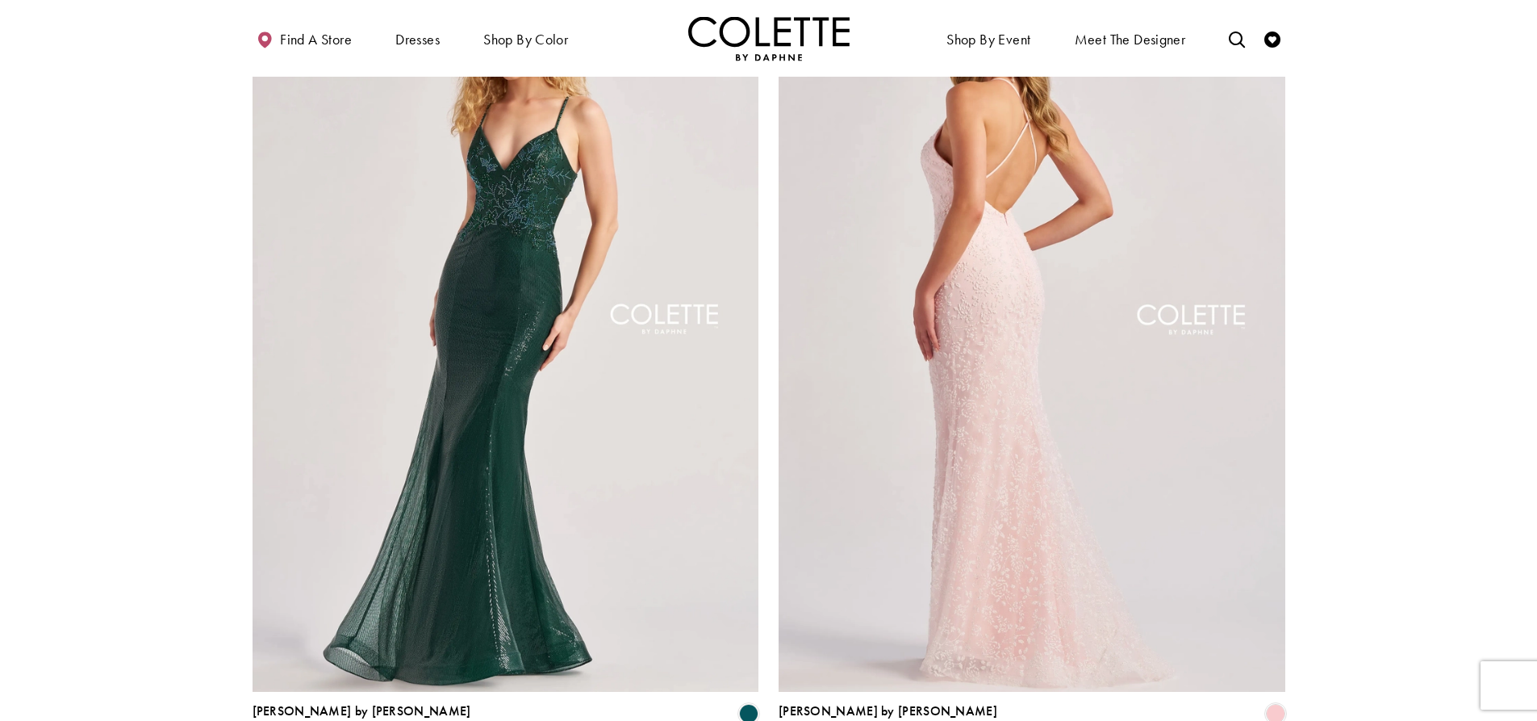
click at [982, 327] on img "Visit Colette by Daphne Style No. CL8655 Page" at bounding box center [1032, 323] width 507 height 737
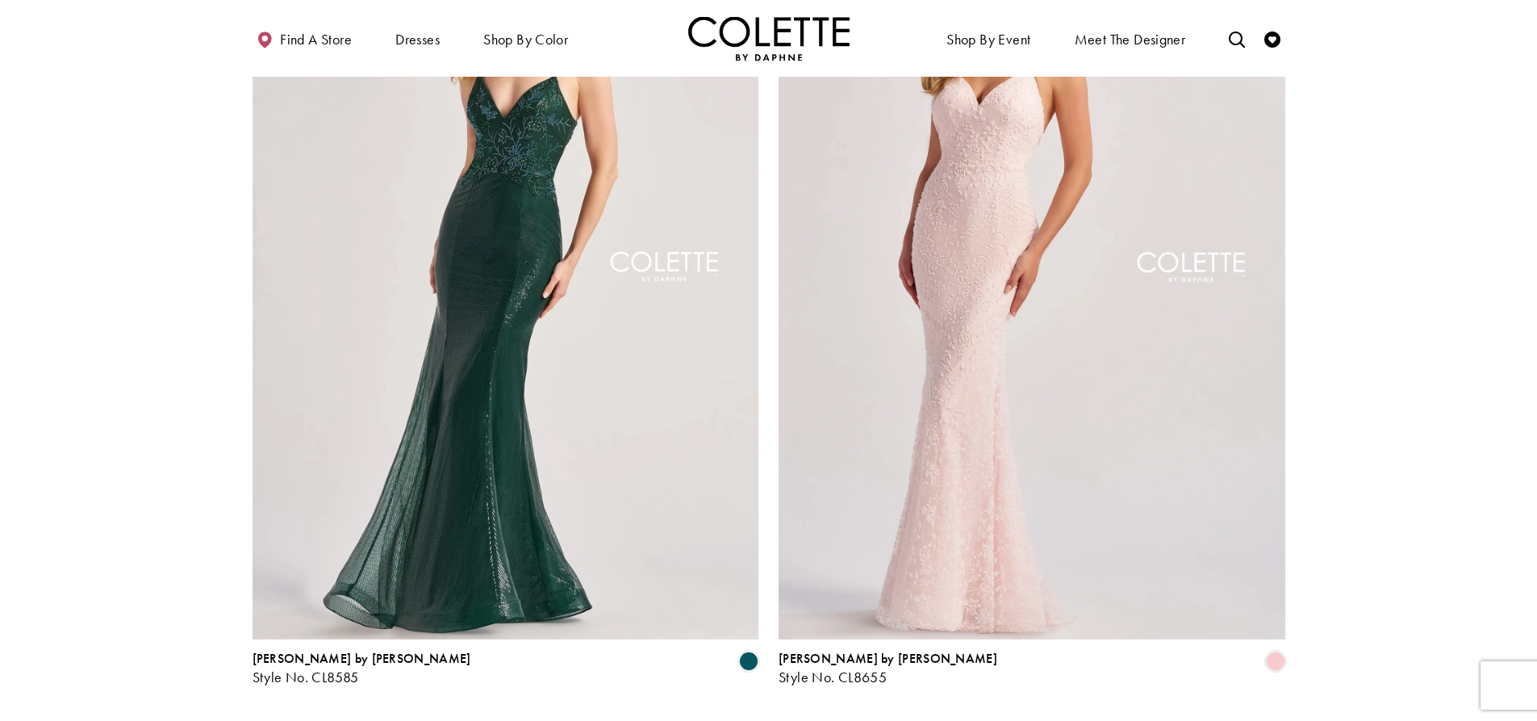
scroll to position [2670, 0]
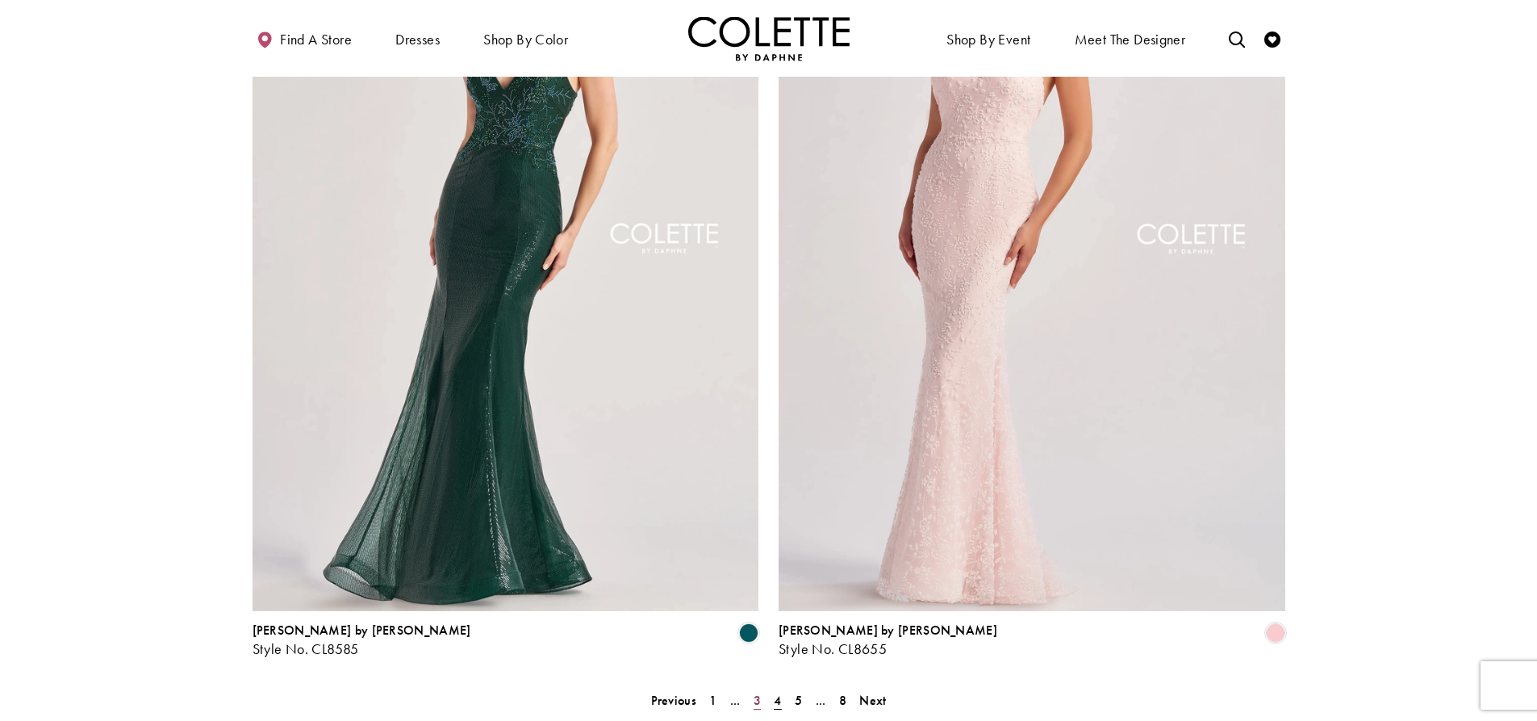
click at [753, 688] on link "3" at bounding box center [757, 699] width 17 height 23
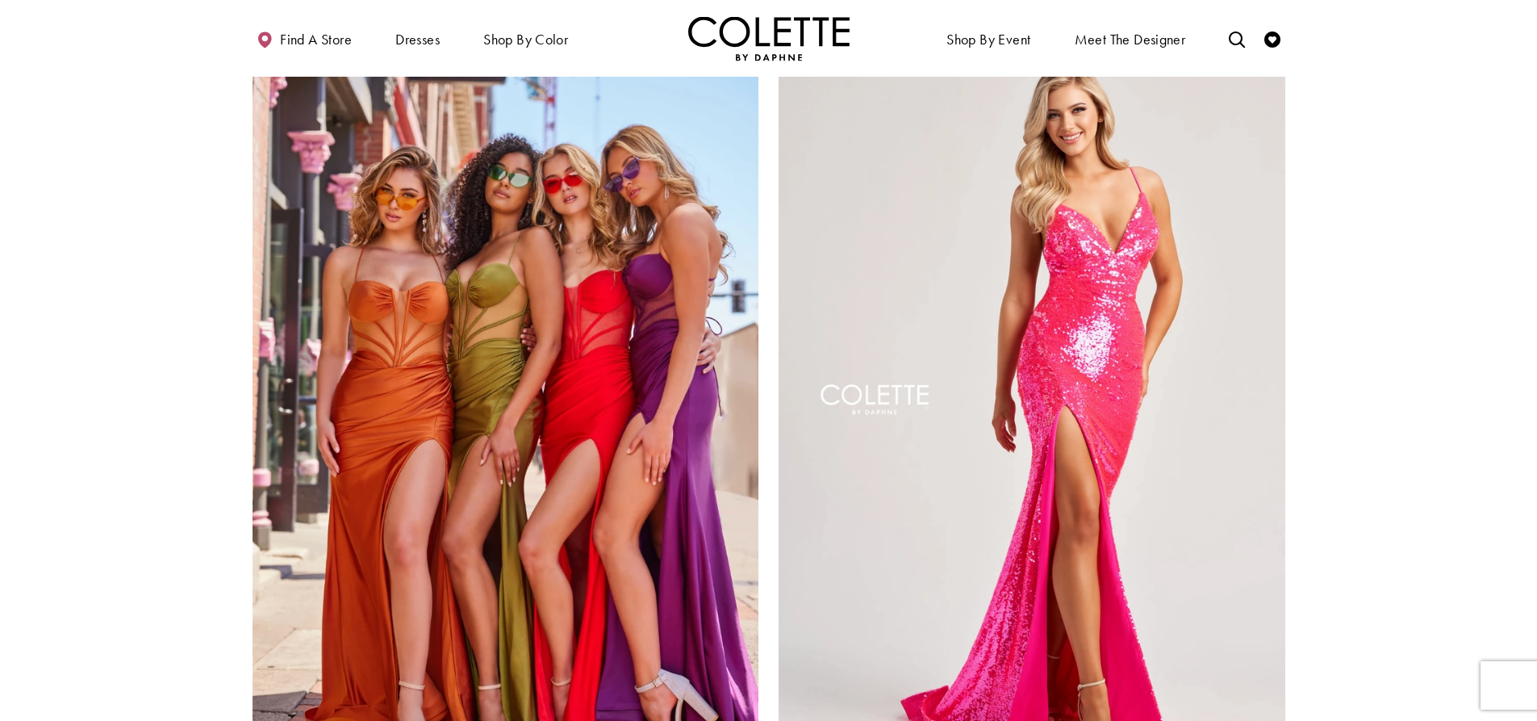
scroll to position [2750, 0]
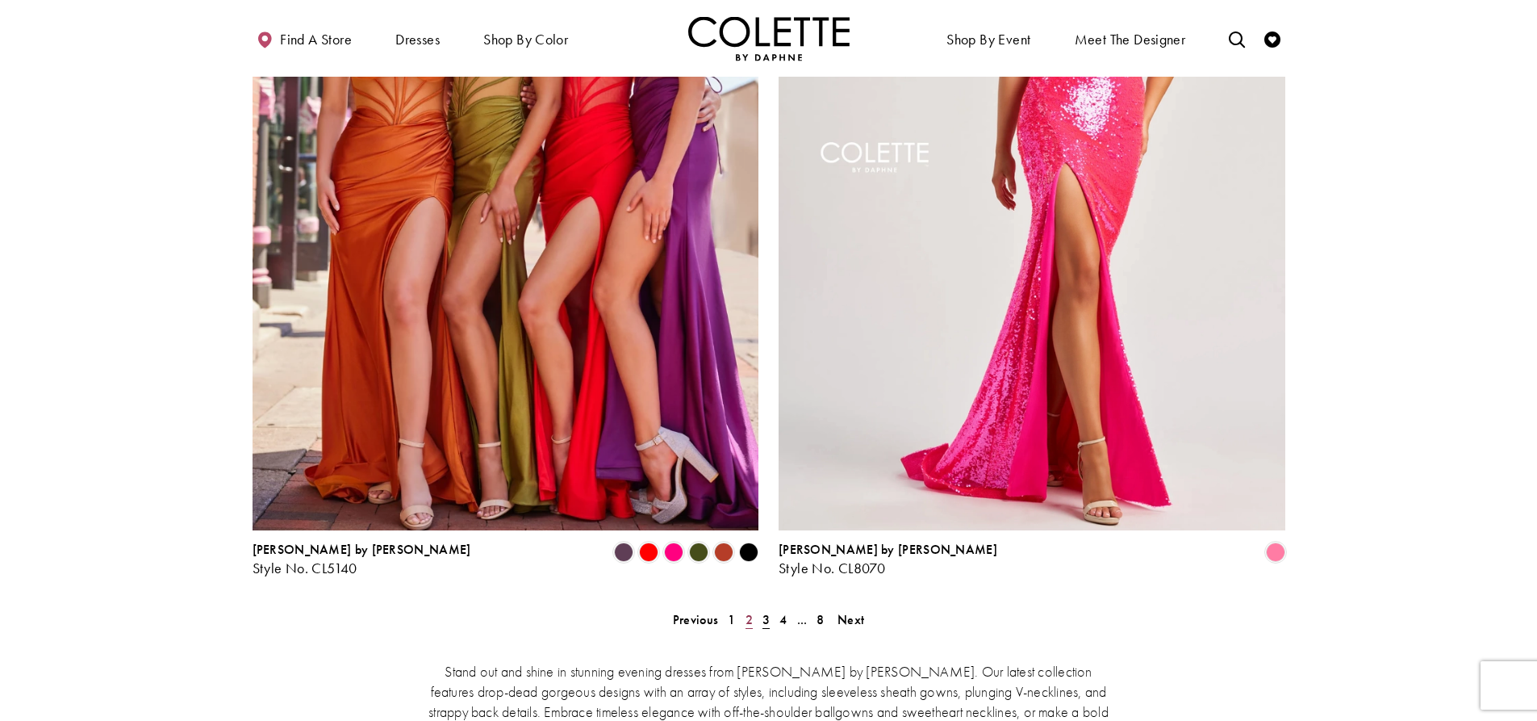
click at [746, 611] on span "2" at bounding box center [749, 619] width 7 height 17
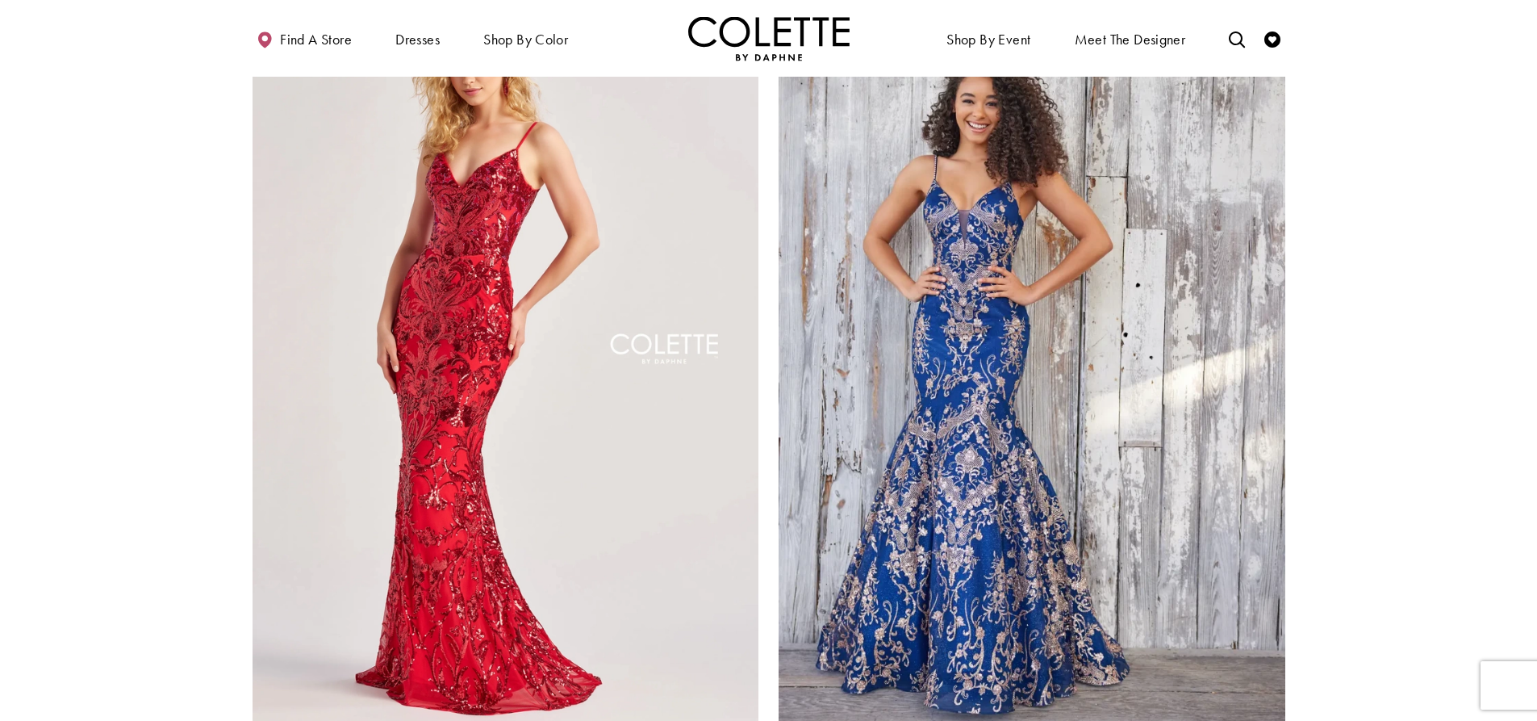
scroll to position [2589, 0]
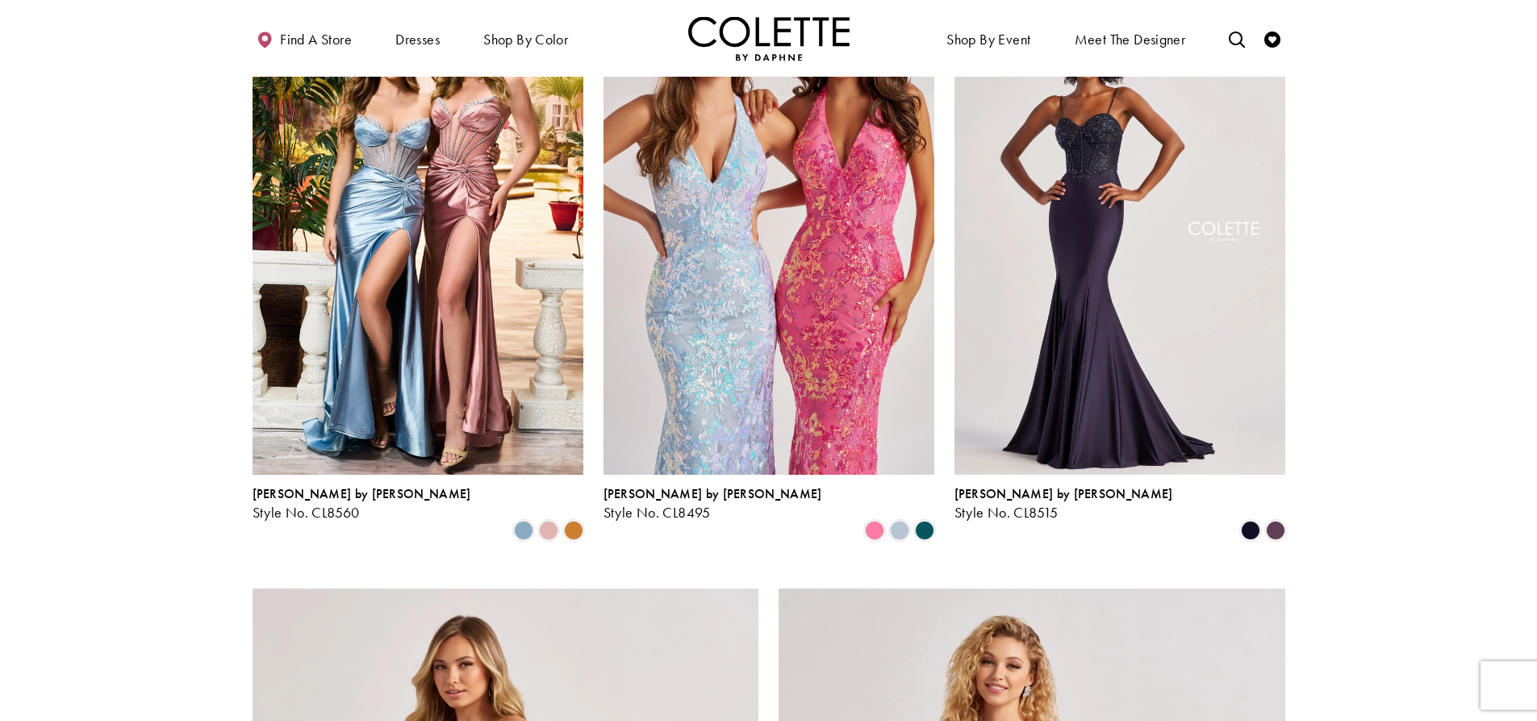
scroll to position [1863, 0]
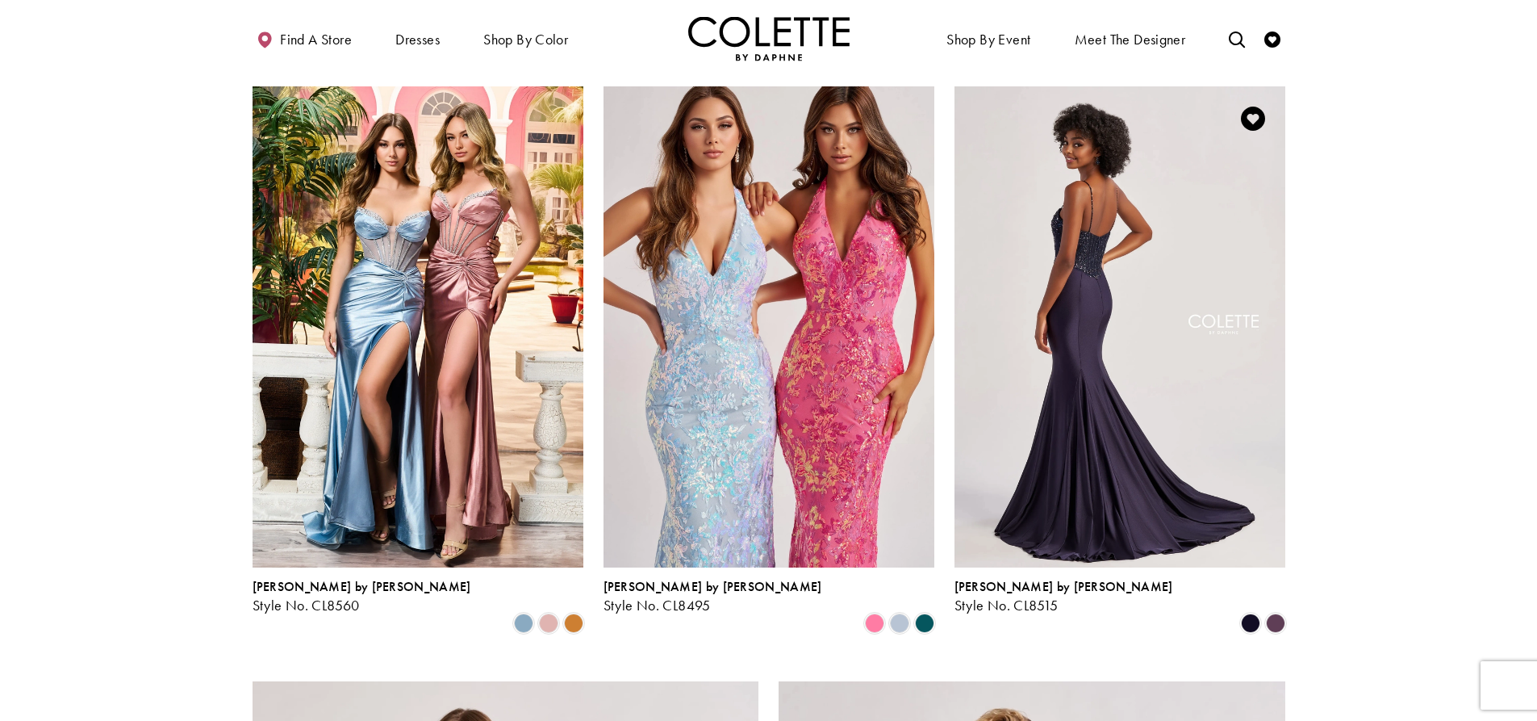
click at [1094, 236] on img "Visit Colette by Daphne Style No. CL8515 Page" at bounding box center [1120, 326] width 331 height 481
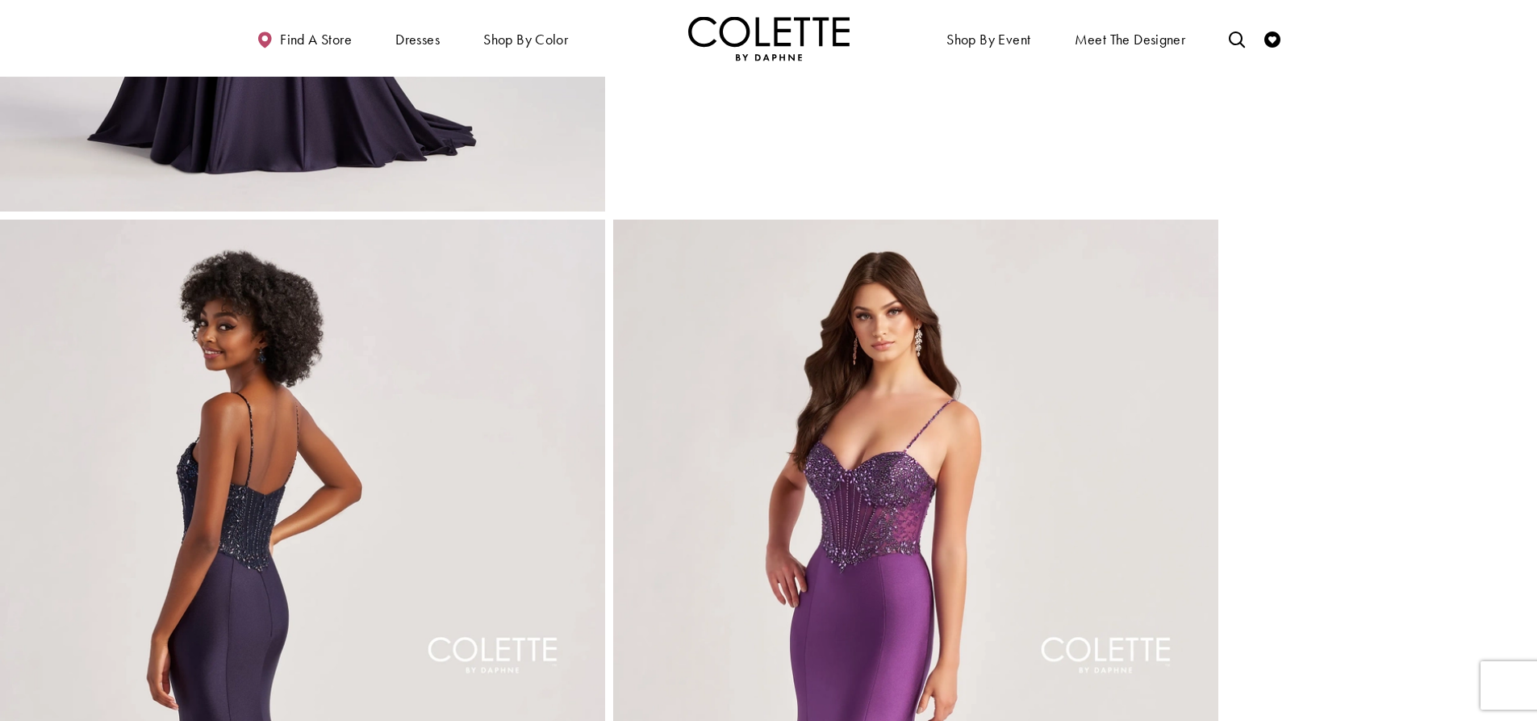
scroll to position [726, 0]
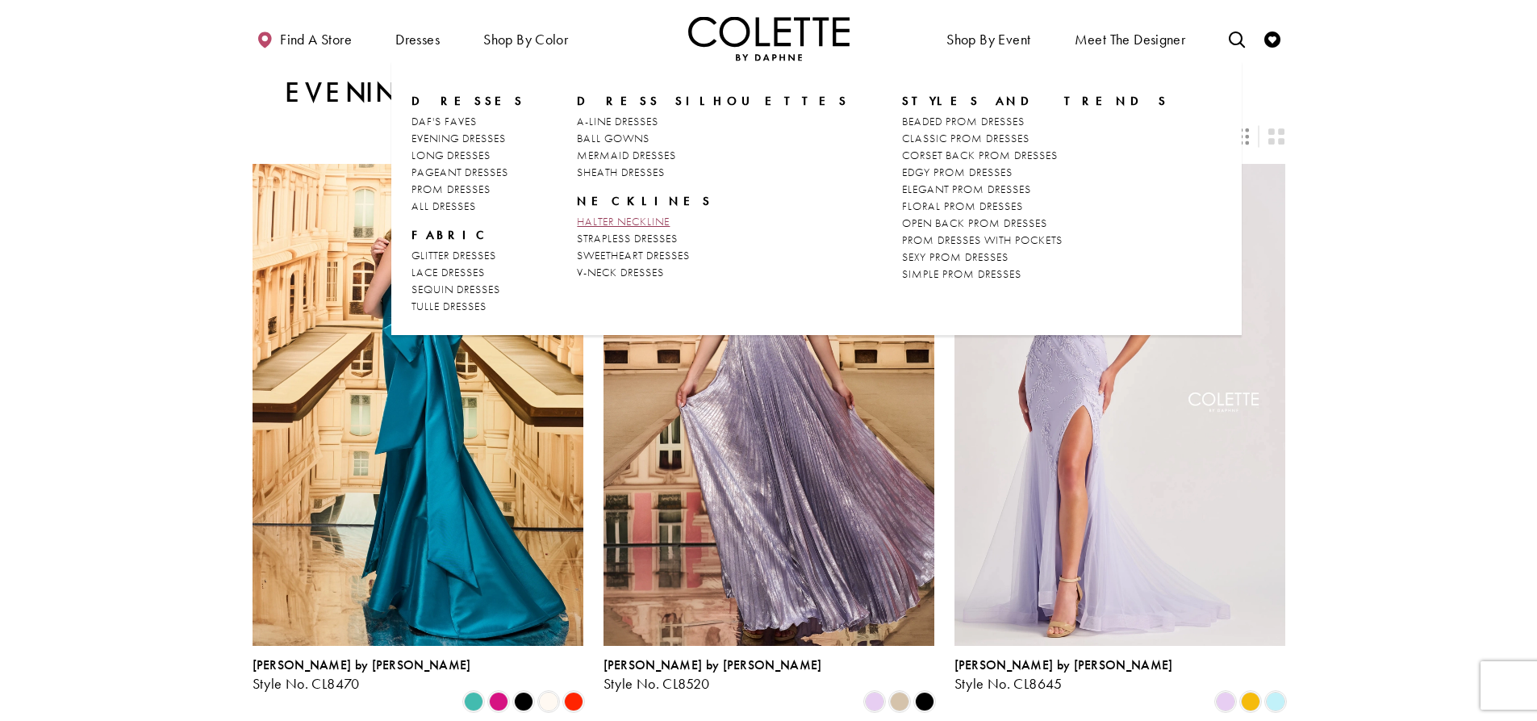
click at [616, 219] on span "HALTER NECKLINE" at bounding box center [623, 221] width 93 height 15
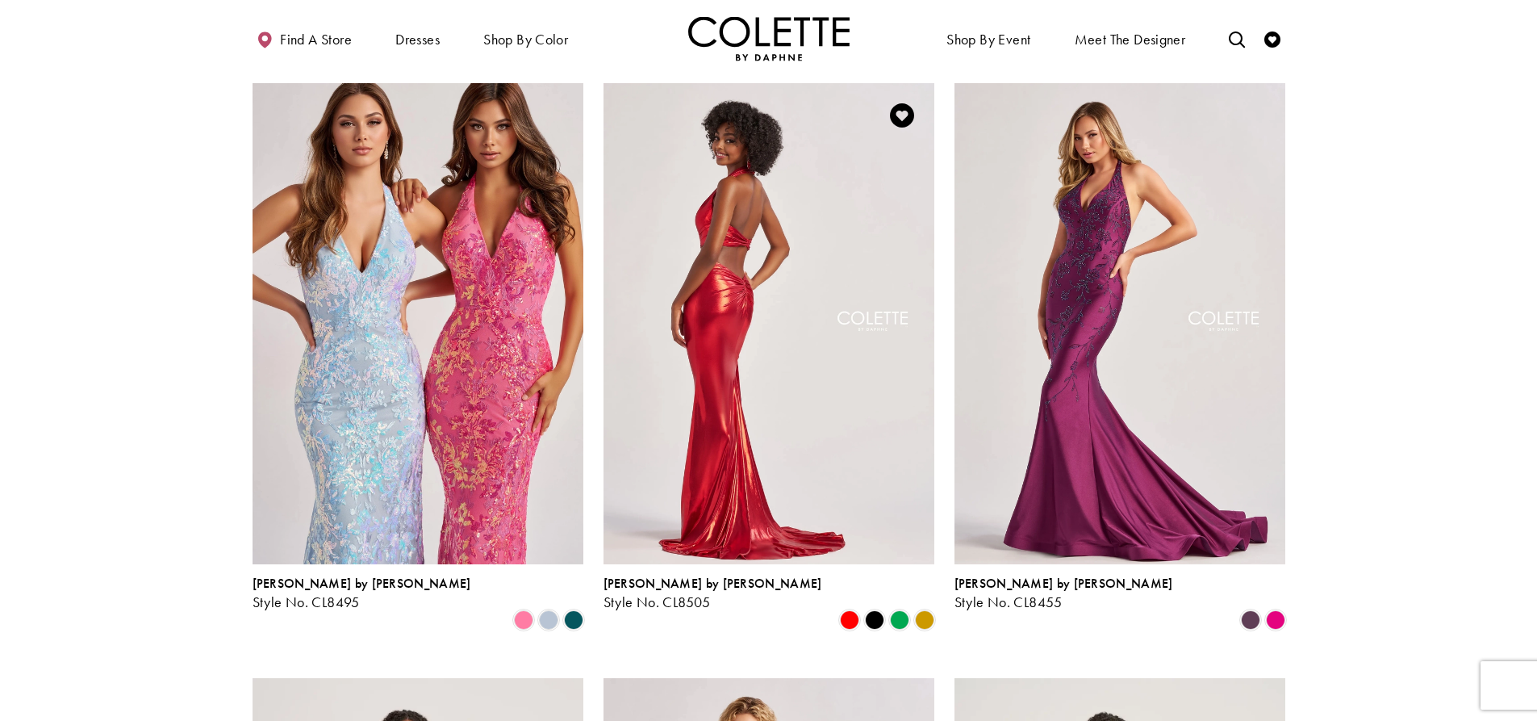
scroll to position [161, 0]
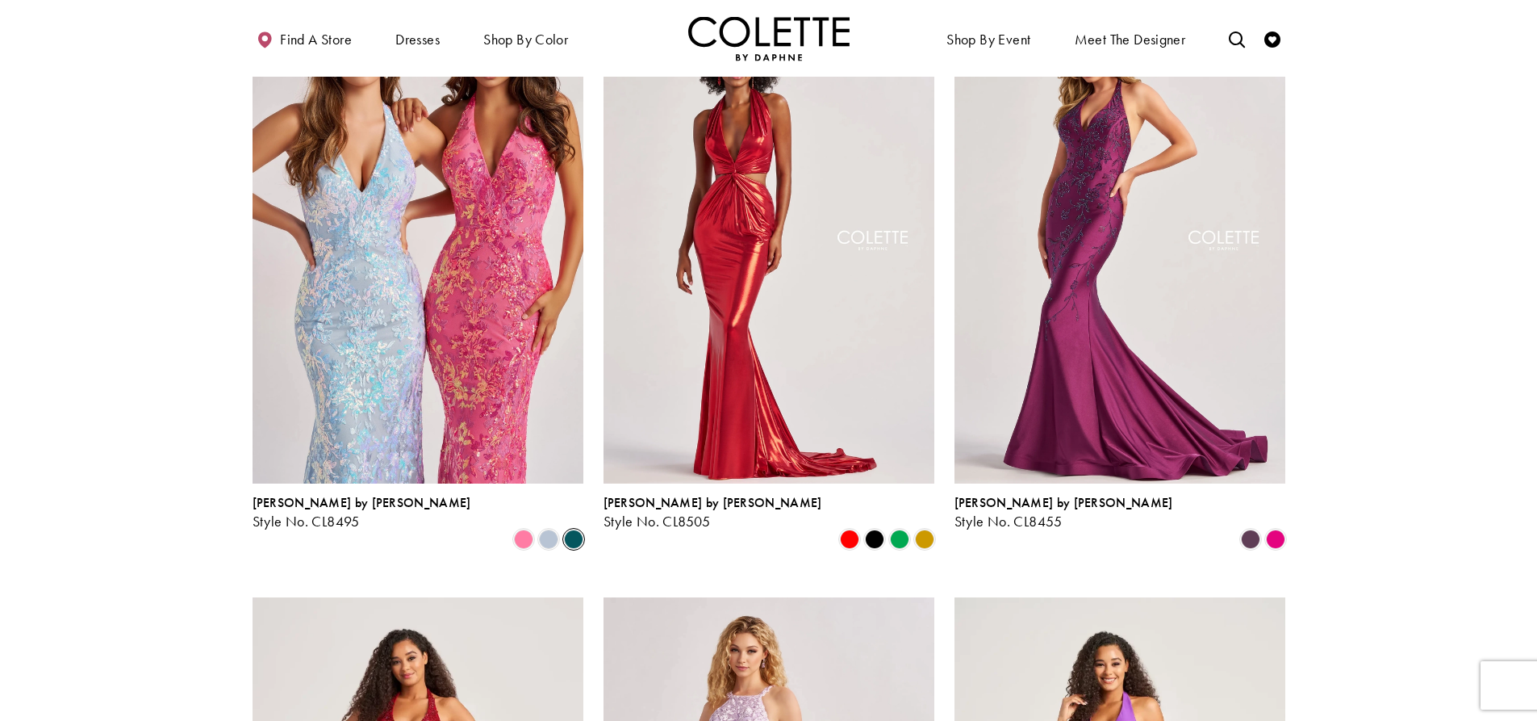
click at [571, 529] on span "Product List" at bounding box center [573, 538] width 19 height 19
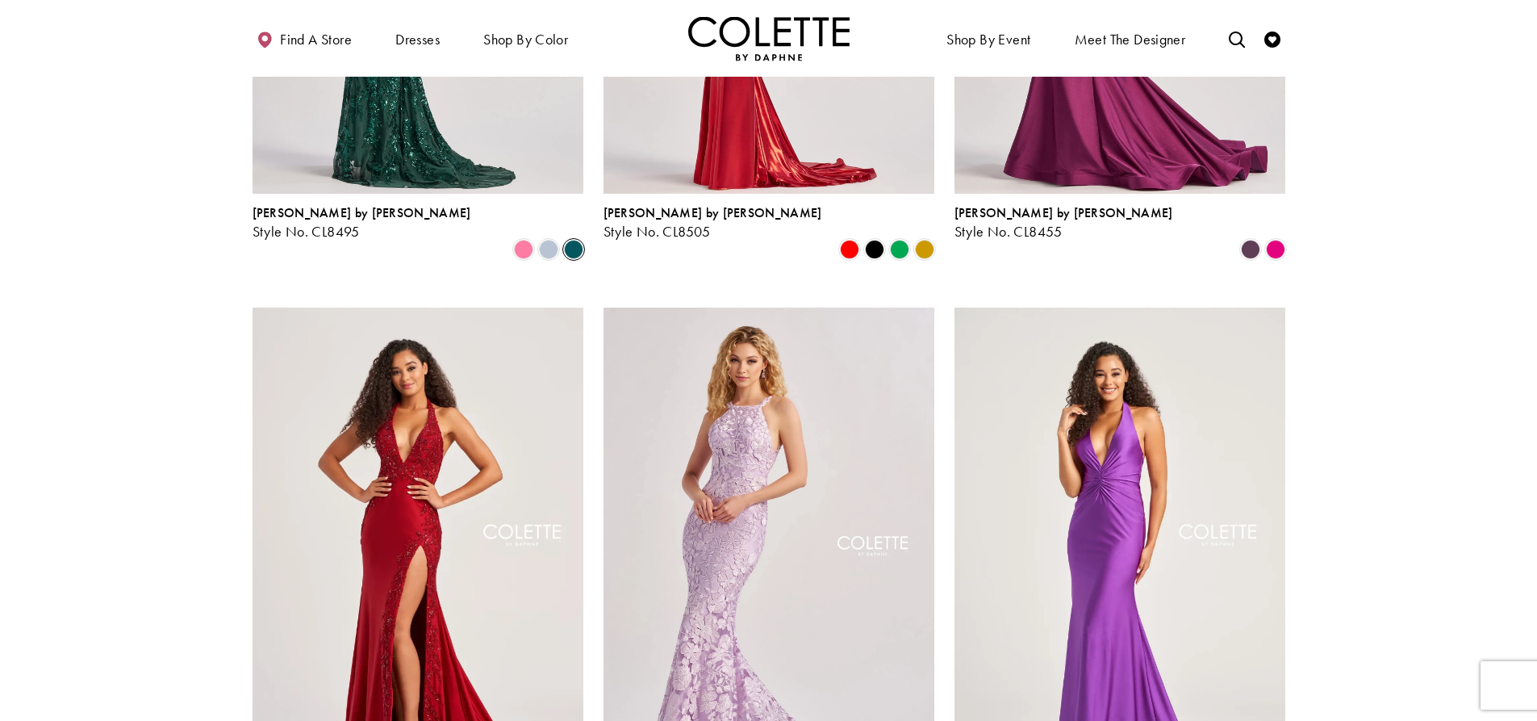
scroll to position [484, 0]
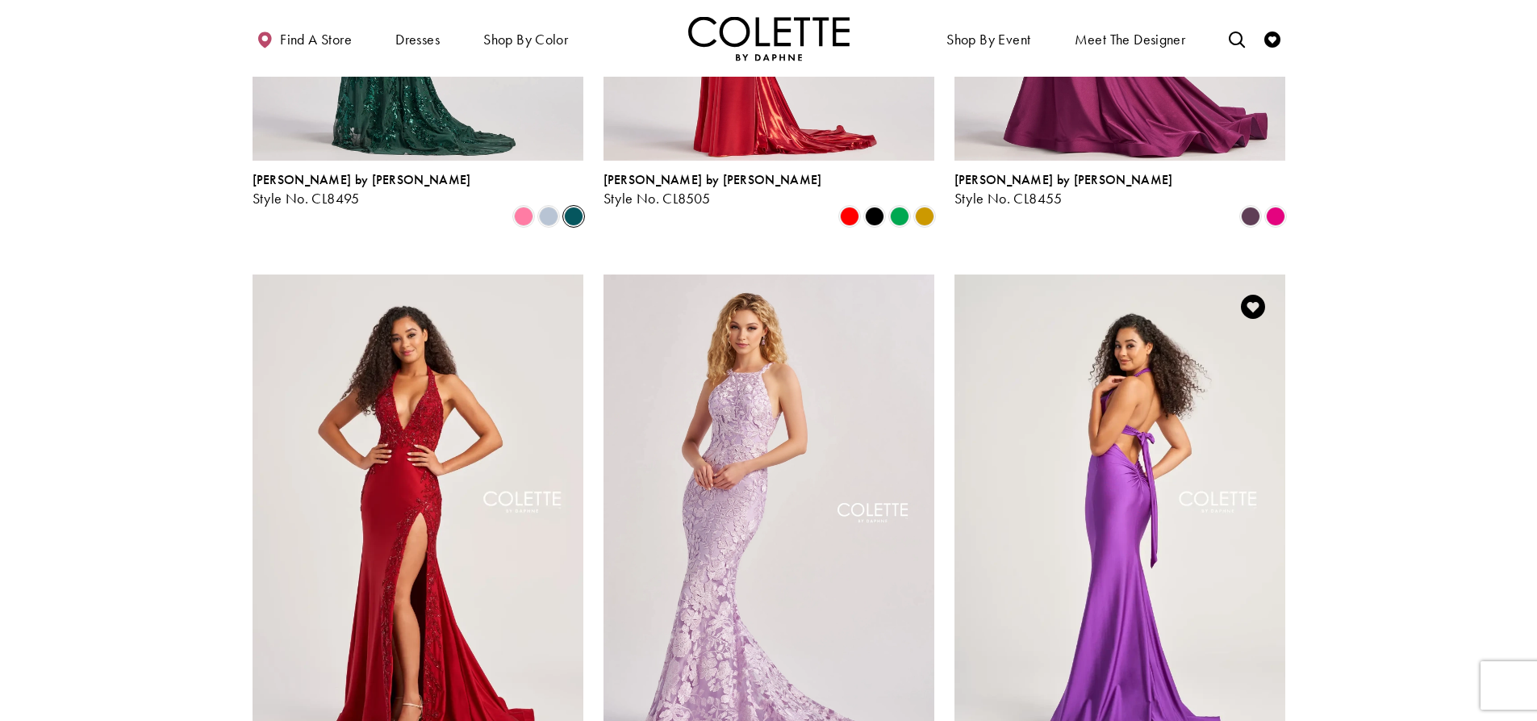
click at [1122, 464] on img "Visit Colette by Daphne Style No. CL5199 Page" at bounding box center [1120, 514] width 331 height 481
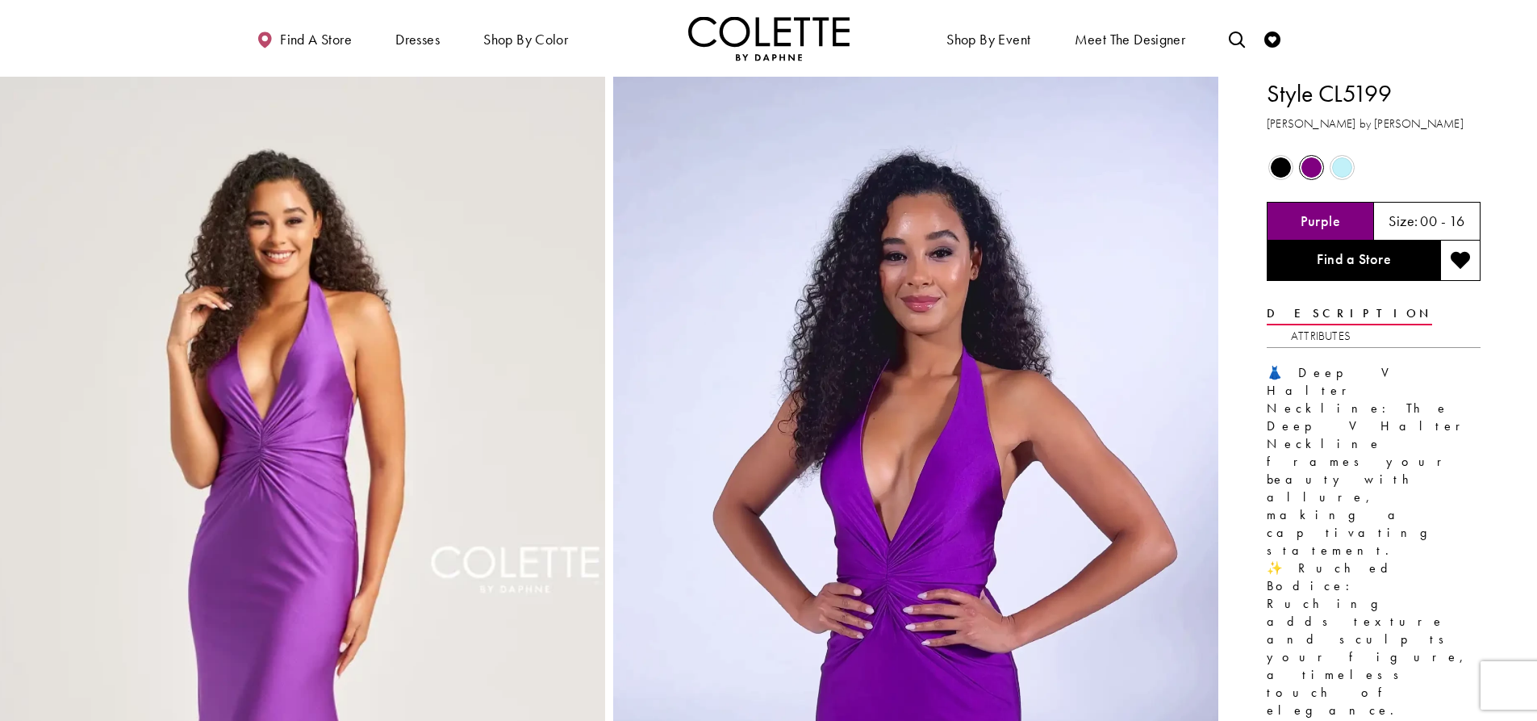
click at [1277, 163] on span "Product color controls state depends on size chosen" at bounding box center [1281, 167] width 20 height 20
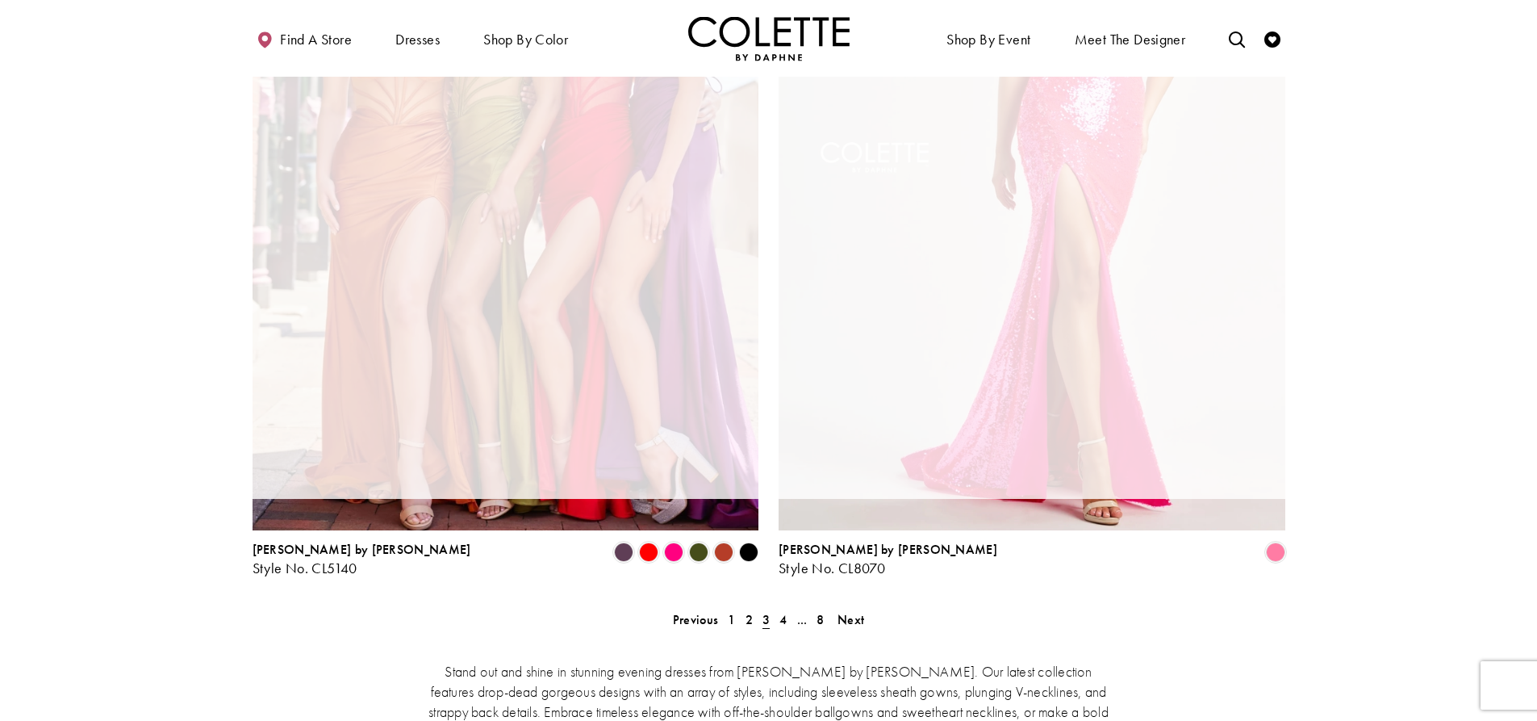
scroll to position [87, 0]
